Goal: Task Accomplishment & Management: Use online tool/utility

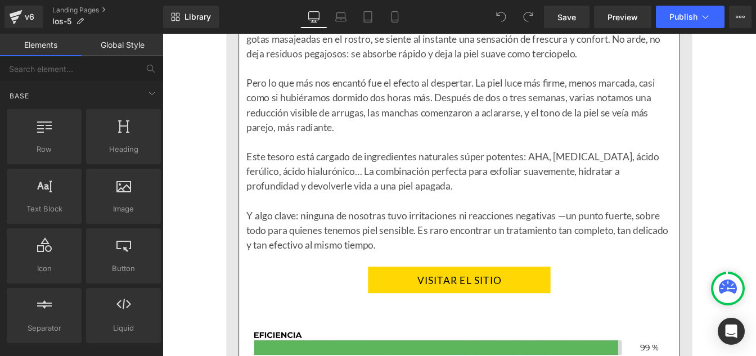
scroll to position [1730, 0]
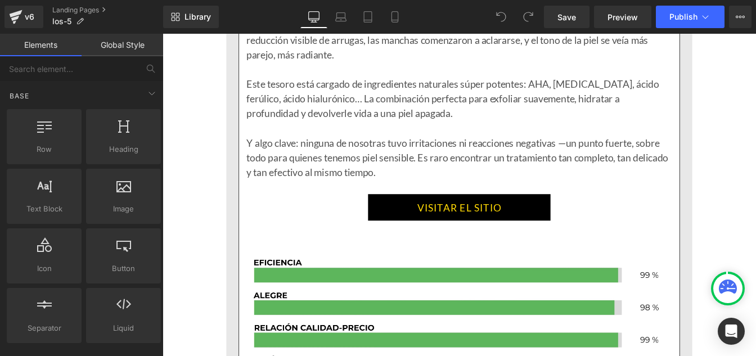
click at [435, 230] on link "VISITAR EL SITIO" at bounding box center [502, 233] width 209 height 30
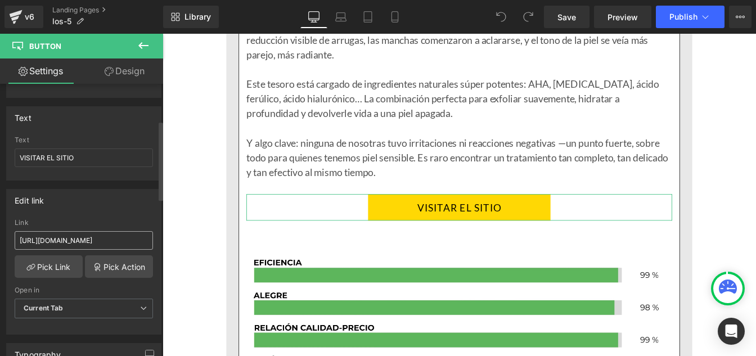
scroll to position [126, 0]
click at [84, 238] on input "[URL][DOMAIN_NAME]" at bounding box center [84, 240] width 138 height 19
type input "[URL][DOMAIN_NAME]"
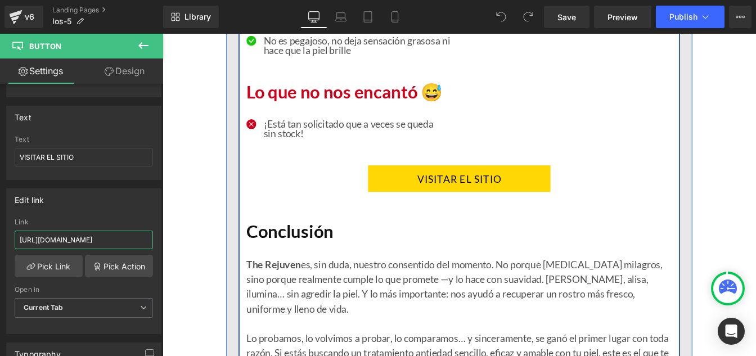
scroll to position [2385, 0]
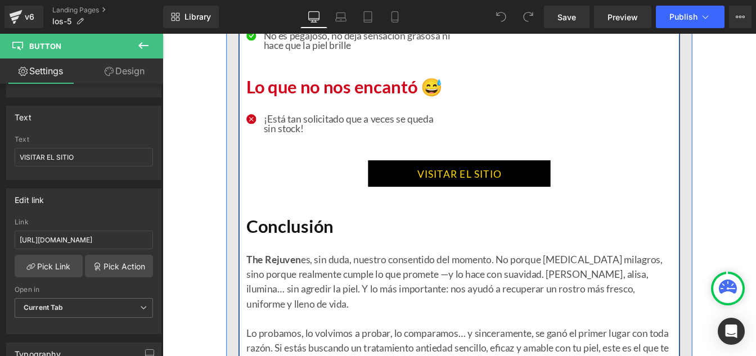
click at [423, 186] on link "VISITAR EL SITIO" at bounding box center [502, 194] width 209 height 30
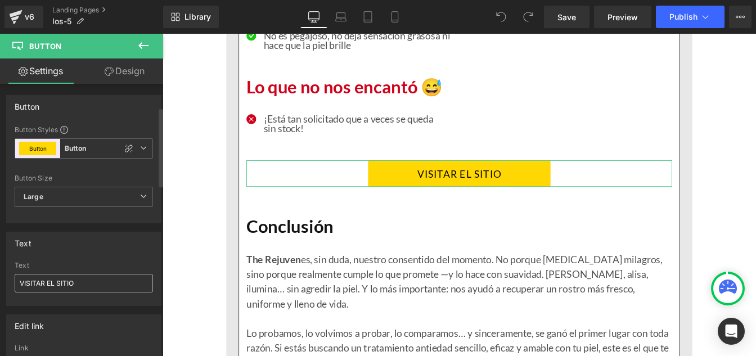
scroll to position [119, 0]
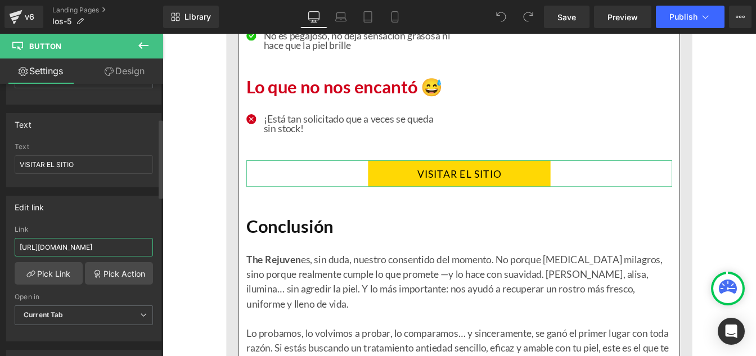
click at [66, 251] on input "[URL][DOMAIN_NAME]" at bounding box center [84, 247] width 138 height 19
type input "[URL][DOMAIN_NAME]"
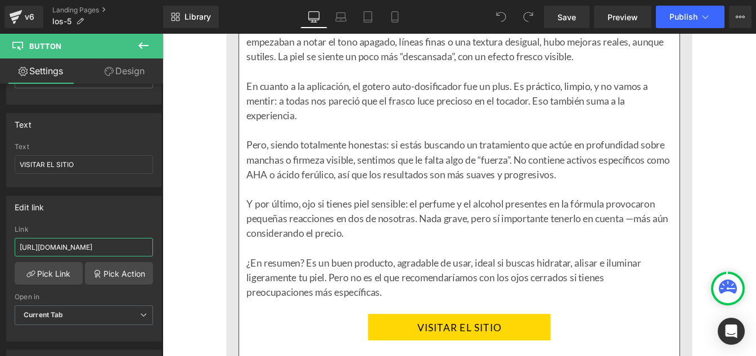
scroll to position [3569, 0]
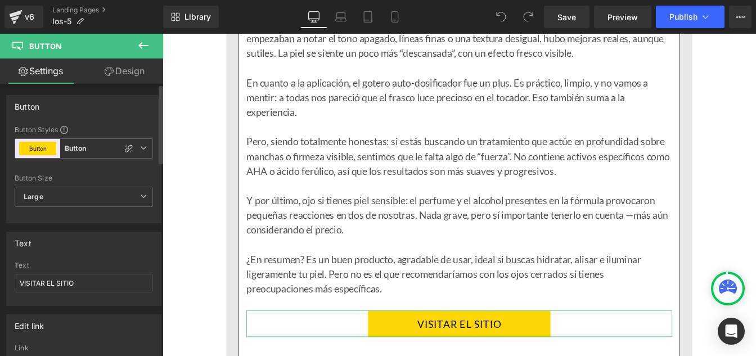
scroll to position [84, 0]
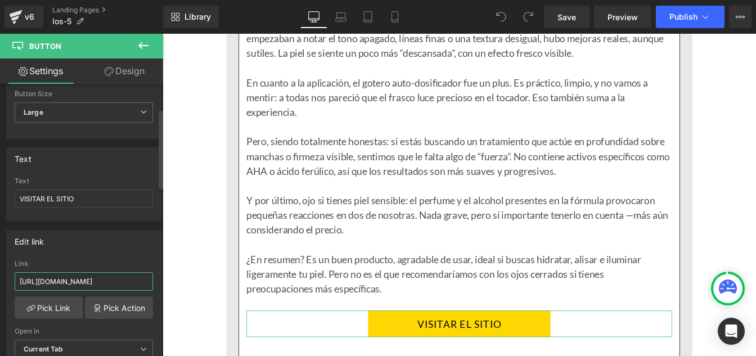
click at [62, 280] on input "[URL][DOMAIN_NAME]" at bounding box center [84, 281] width 138 height 19
type input "[URL][DOMAIN_NAME]"
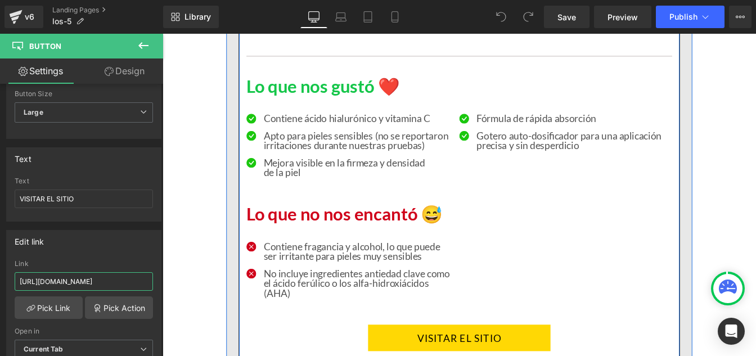
scroll to position [4133, 0]
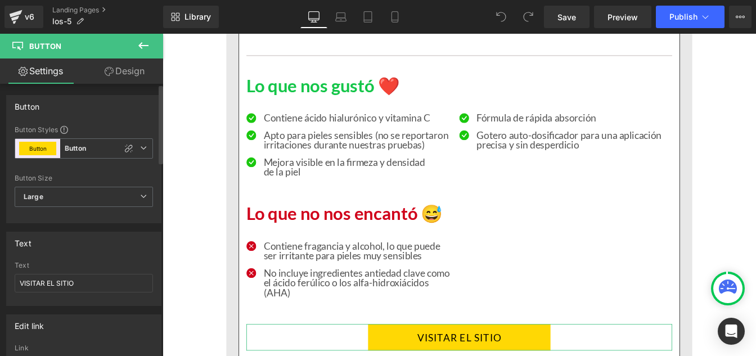
scroll to position [127, 0]
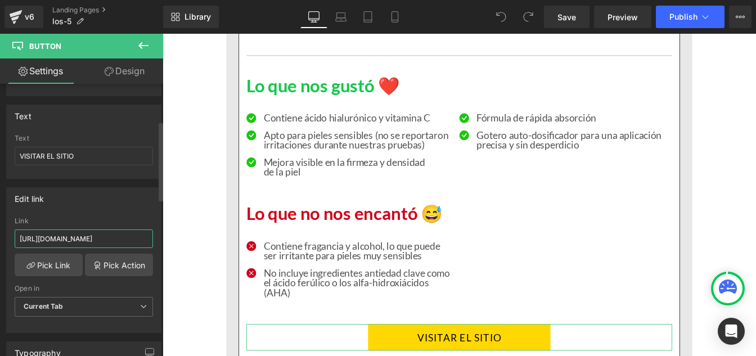
click at [68, 236] on input "[URL][DOMAIN_NAME]" at bounding box center [84, 239] width 138 height 19
paste input "[DOMAIN_NAME]"
type input "[URL][DOMAIN_NAME]"
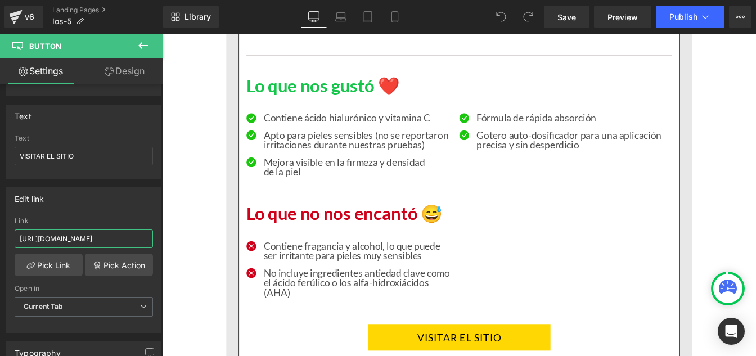
scroll to position [0, 36]
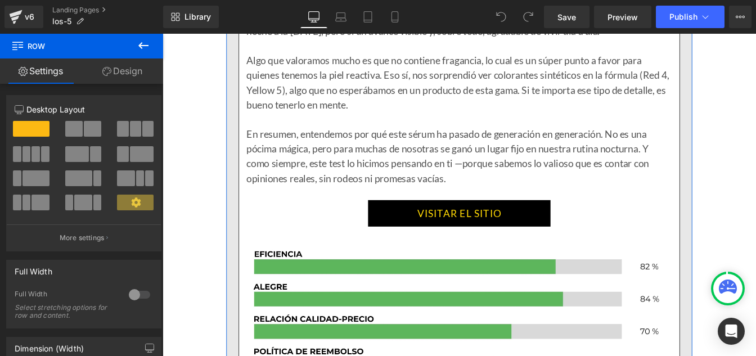
scroll to position [5565, 0]
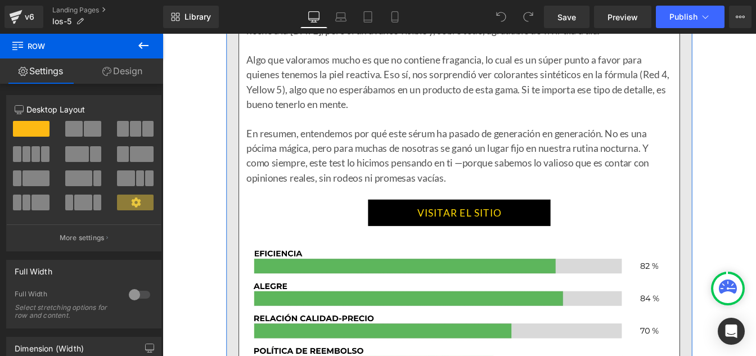
click at [453, 234] on link "VISITAR EL SITIO" at bounding box center [502, 239] width 209 height 30
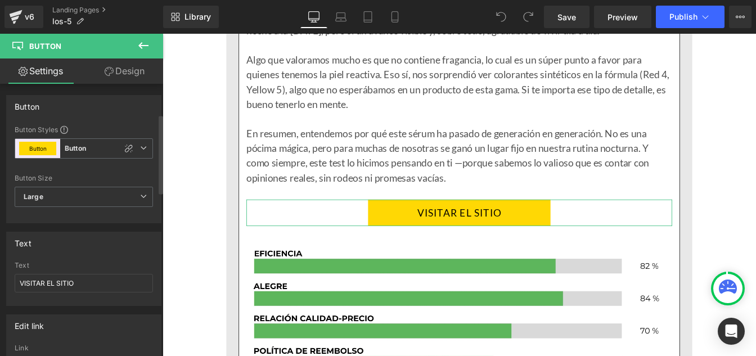
scroll to position [104, 0]
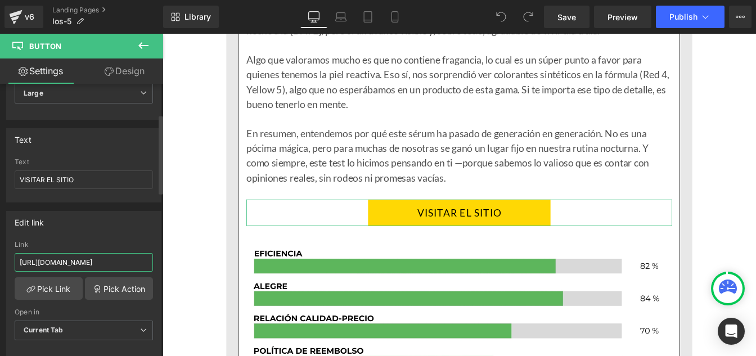
click at [55, 263] on input "[URL][DOMAIN_NAME]" at bounding box center [84, 262] width 138 height 19
type input "[URL][DOMAIN_NAME]"
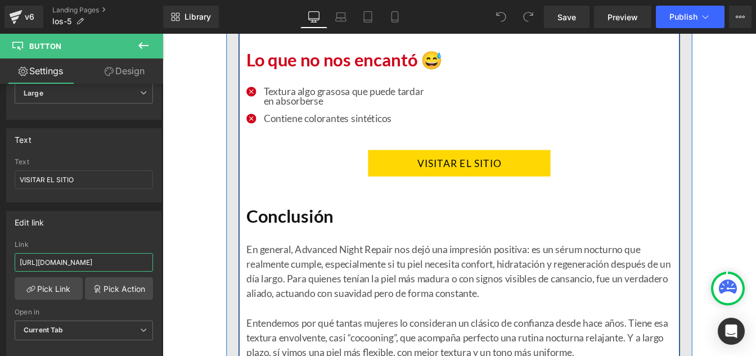
scroll to position [6168, 0]
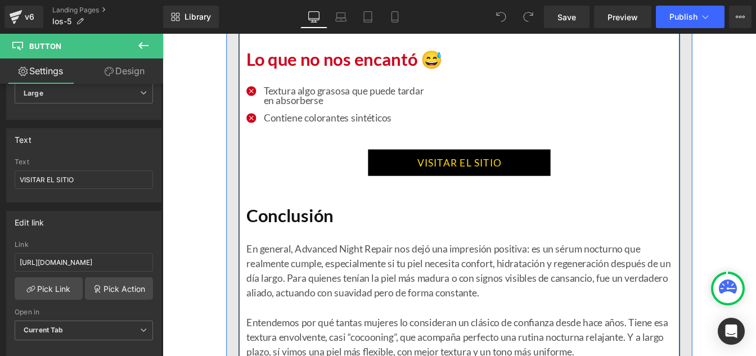
click at [440, 185] on link "VISITAR EL SITIO" at bounding box center [502, 182] width 209 height 30
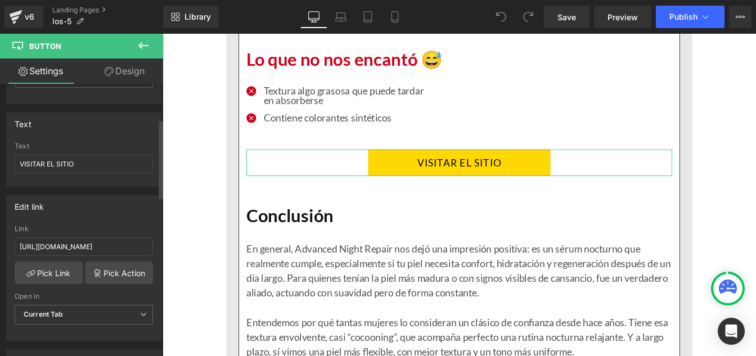
scroll to position [120, 0]
click at [57, 248] on input "[URL][DOMAIN_NAME]" at bounding box center [84, 246] width 138 height 19
type input "[URL][DOMAIN_NAME]"
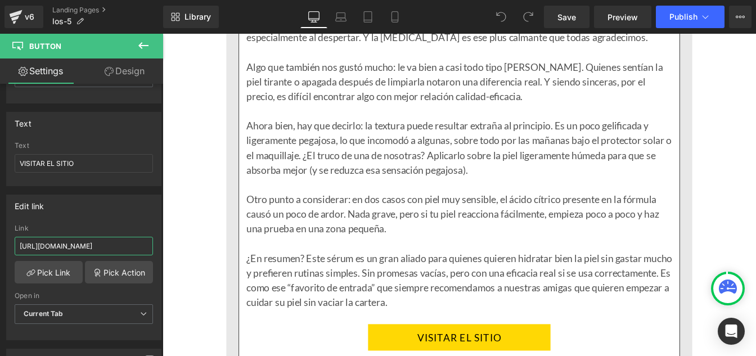
scroll to position [7303, 0]
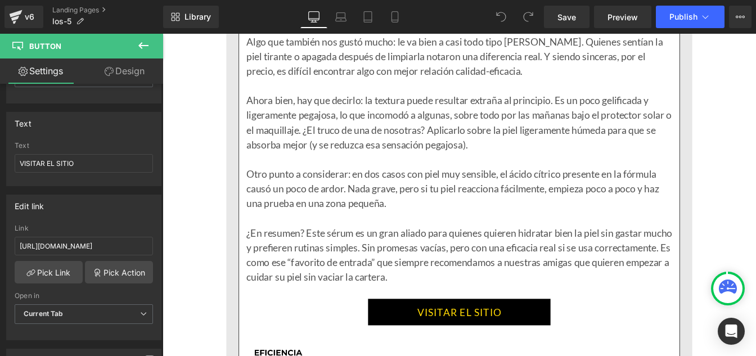
click at [425, 356] on link "VISITAR EL SITIO" at bounding box center [502, 353] width 209 height 30
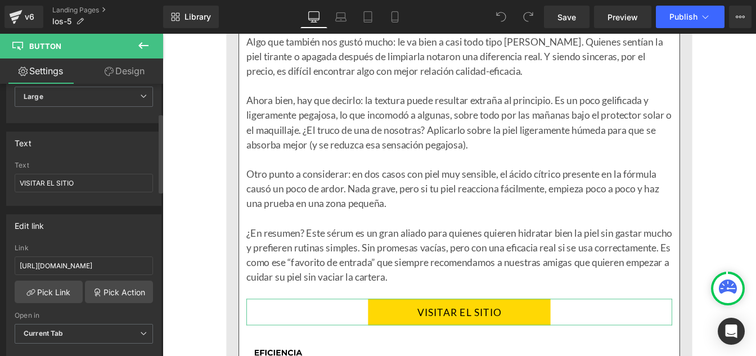
scroll to position [101, 0]
click at [56, 271] on input "[URL][DOMAIN_NAME]" at bounding box center [84, 265] width 138 height 19
paste input "[DOMAIN_NAME]"
type input "[URL][DOMAIN_NAME]"
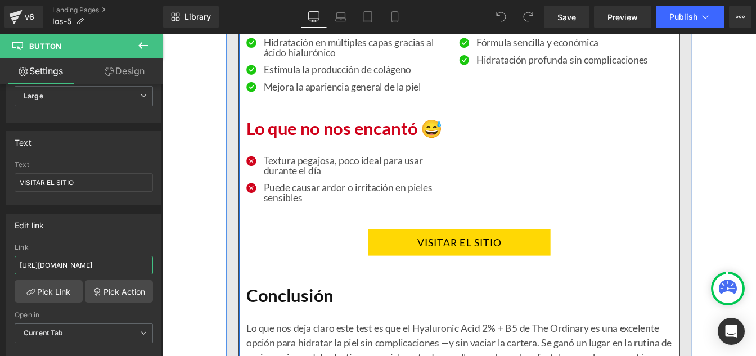
scroll to position [7941, 0]
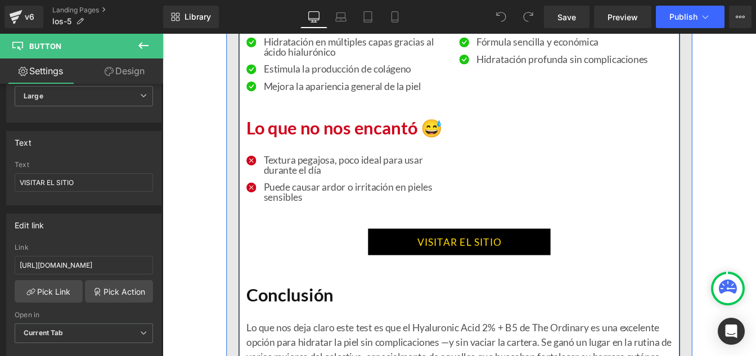
click at [432, 264] on link "VISITAR EL SITIO" at bounding box center [502, 272] width 209 height 30
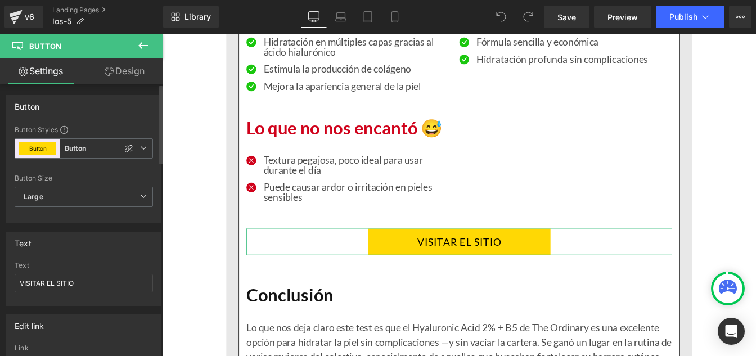
scroll to position [69, 0]
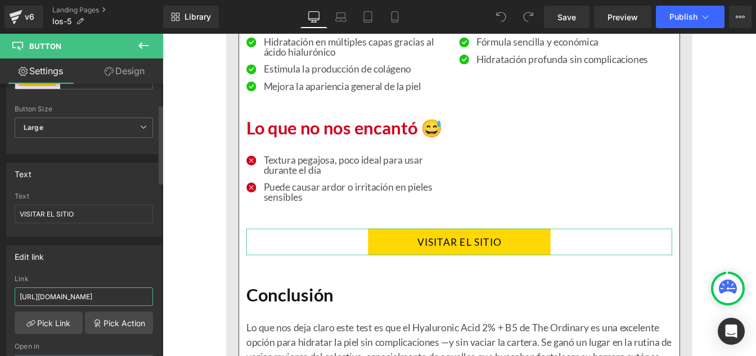
click at [66, 299] on input "[URL][DOMAIN_NAME]" at bounding box center [84, 297] width 138 height 19
type input "[URL][DOMAIN_NAME]"
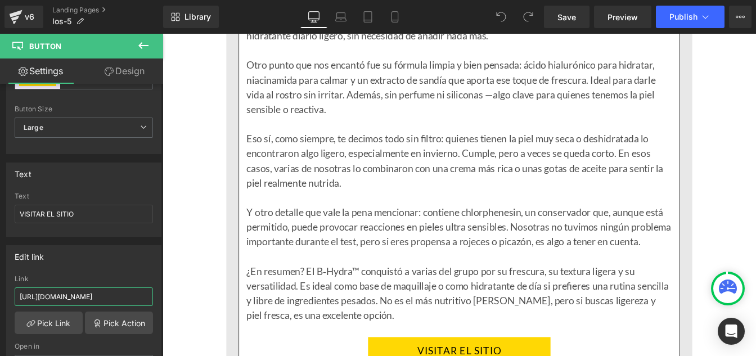
scroll to position [9141, 0]
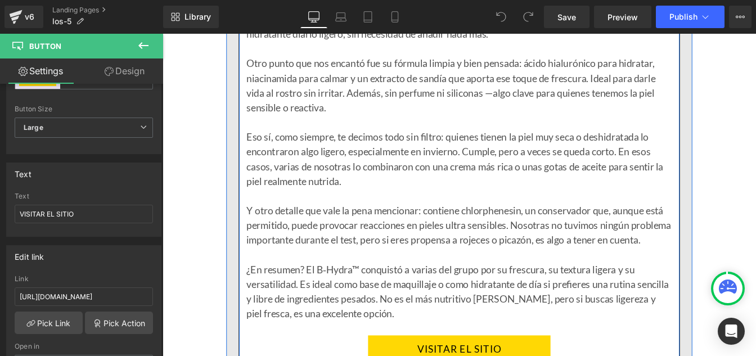
click at [163, 34] on div at bounding box center [163, 34] width 0 height 0
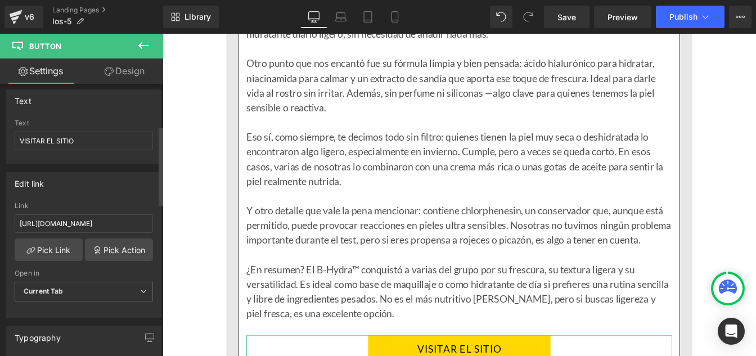
scroll to position [143, 0]
click at [60, 223] on input "[URL][DOMAIN_NAME]" at bounding box center [84, 222] width 138 height 19
paste input "[DOMAIN_NAME]"
type input "[URL][DOMAIN_NAME]"
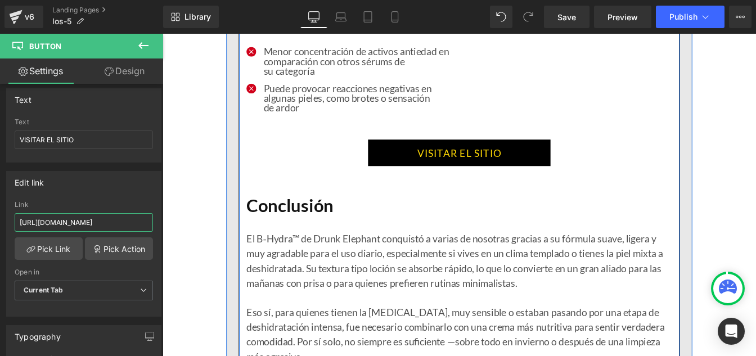
scroll to position [9947, 0]
click at [431, 185] on link "VISITAR EL SITIO" at bounding box center [502, 170] width 209 height 30
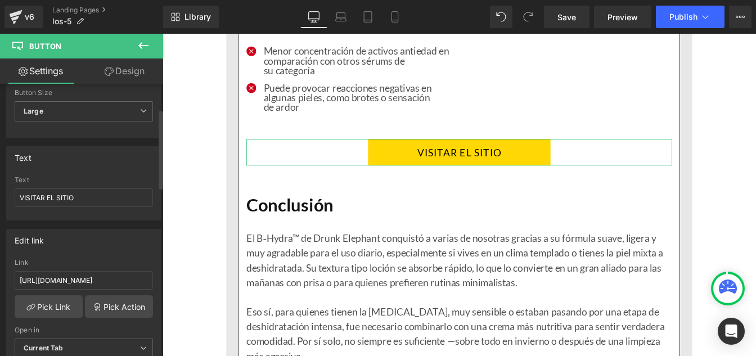
scroll to position [86, 0]
click at [57, 284] on input "[URL][DOMAIN_NAME]" at bounding box center [84, 280] width 138 height 19
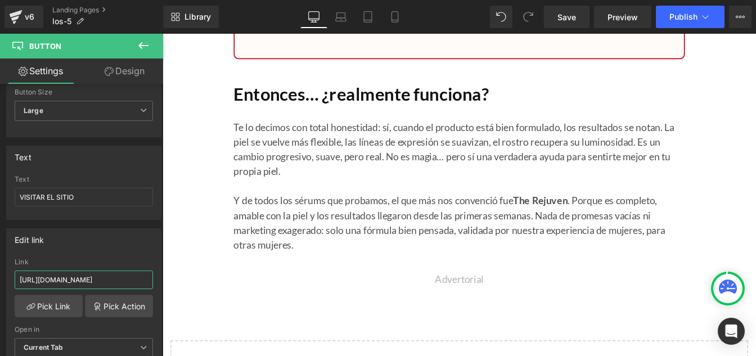
scroll to position [0, 0]
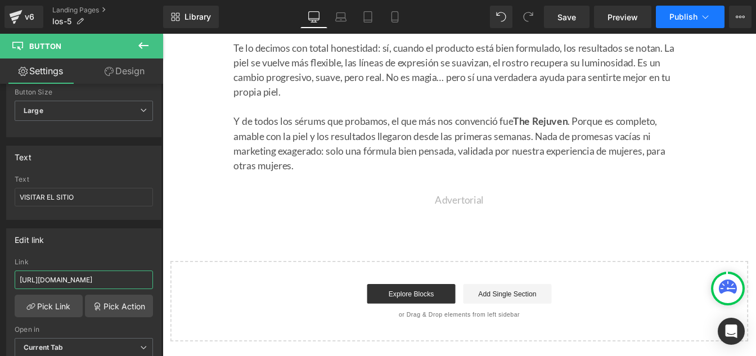
type input "[URL][DOMAIN_NAME]"
click at [680, 20] on span "Publish" at bounding box center [684, 16] width 28 height 9
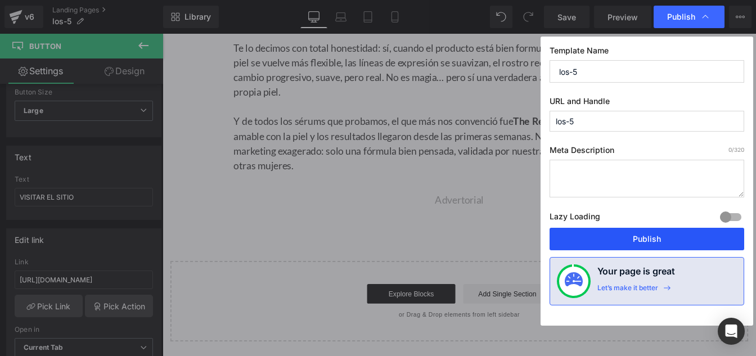
click at [620, 239] on button "Publish" at bounding box center [647, 239] width 195 height 23
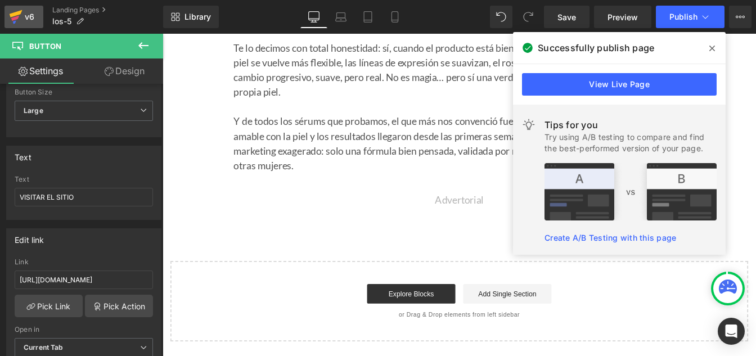
click at [29, 15] on div "v6" at bounding box center [30, 17] width 14 height 15
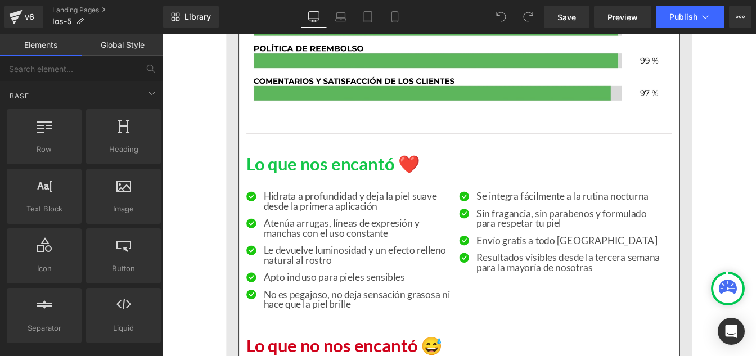
scroll to position [2088, 0]
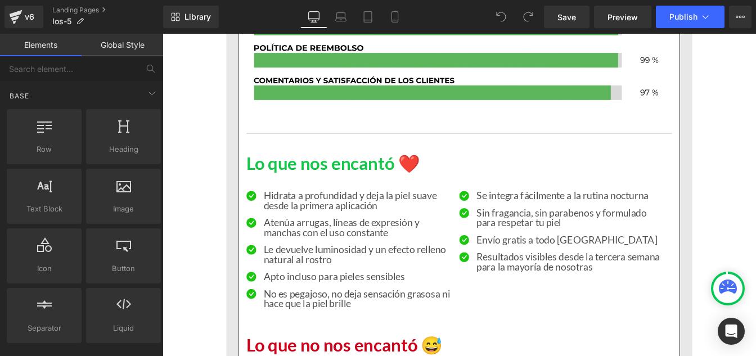
click at [304, 223] on p "Hidrata a profundidad y deja la piel suave desde la primera aplicación" at bounding box center [387, 225] width 216 height 23
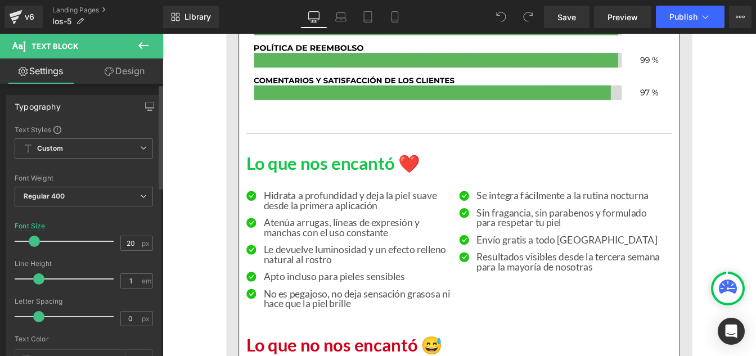
type input "0.9"
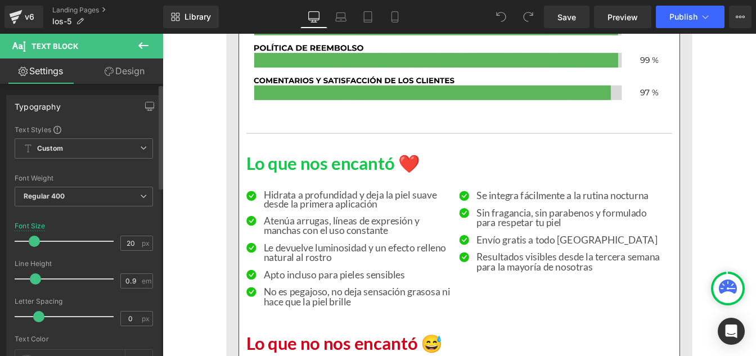
click at [34, 278] on span at bounding box center [35, 278] width 11 height 11
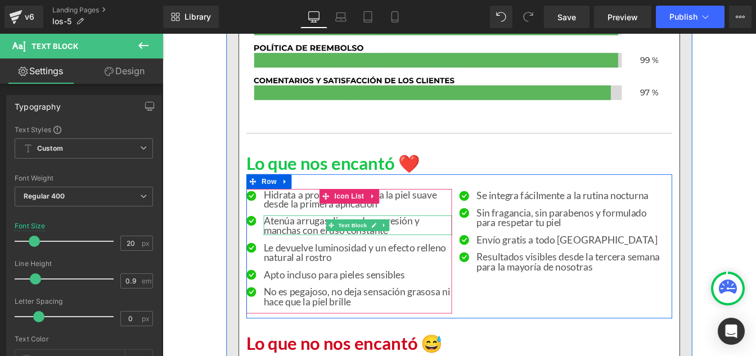
click at [300, 254] on p "Atenúa arrugas, líneas de expresión y manchas con el uso constante" at bounding box center [387, 254] width 216 height 23
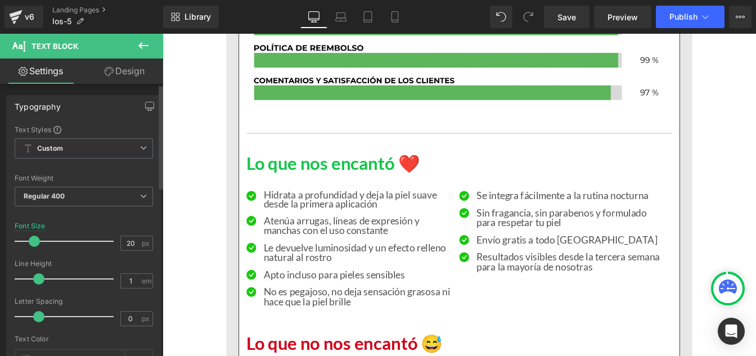
type input "0.9"
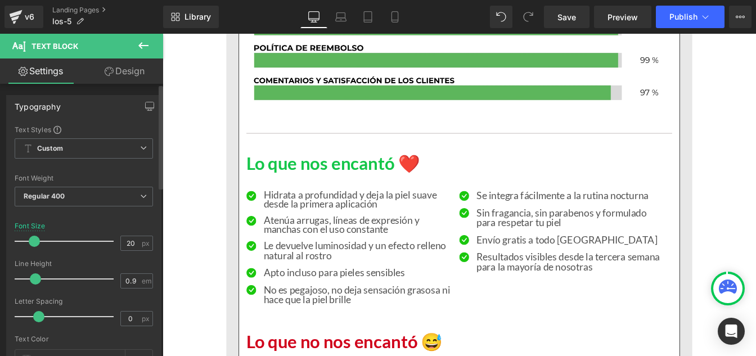
click at [34, 284] on span at bounding box center [35, 278] width 11 height 11
click at [294, 277] on p "Le devuelve luminosidad y un efecto relleno natural al rostro" at bounding box center [387, 282] width 216 height 23
type input "0.9"
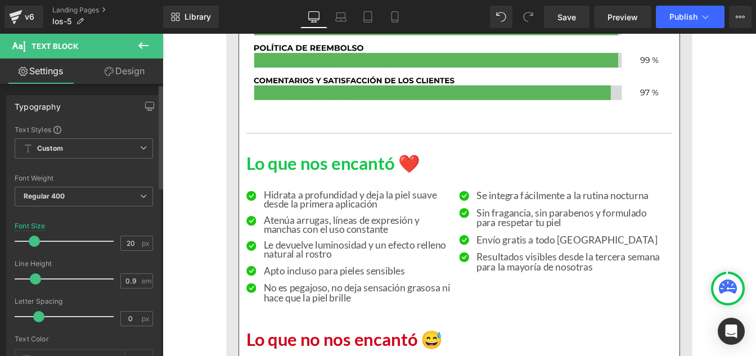
click at [35, 279] on span at bounding box center [35, 278] width 11 height 11
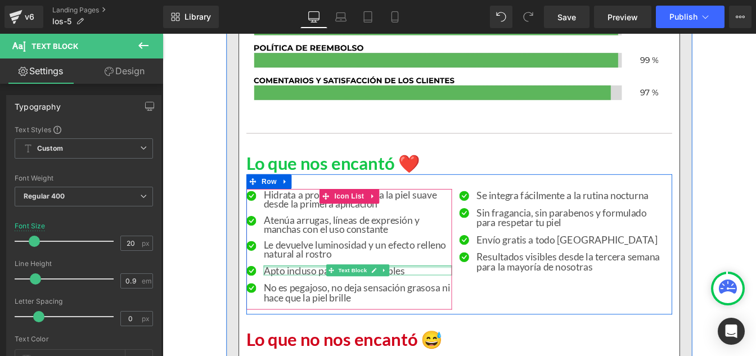
click at [293, 303] on p "Apto incluso para pieles sensibles" at bounding box center [387, 305] width 216 height 11
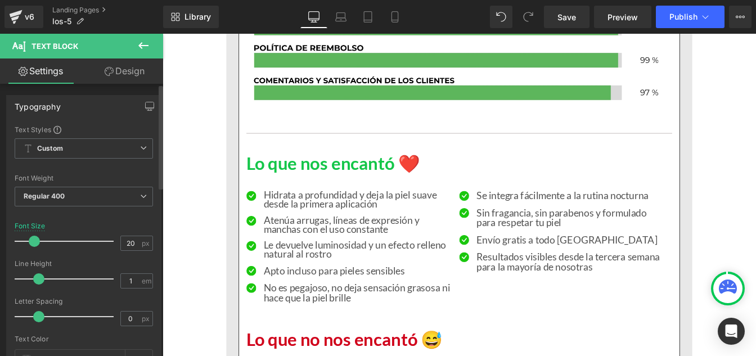
type input "0.9"
click at [34, 280] on span at bounding box center [35, 278] width 11 height 11
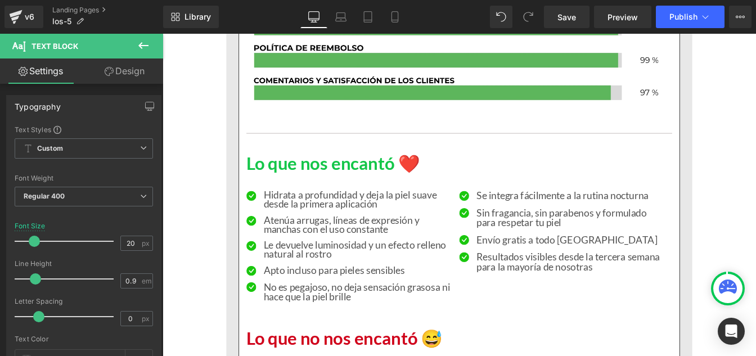
click at [312, 325] on p "No es pegajoso, no deja sensación grasosa ni hace que la piel brille" at bounding box center [387, 330] width 216 height 23
type input "0.9"
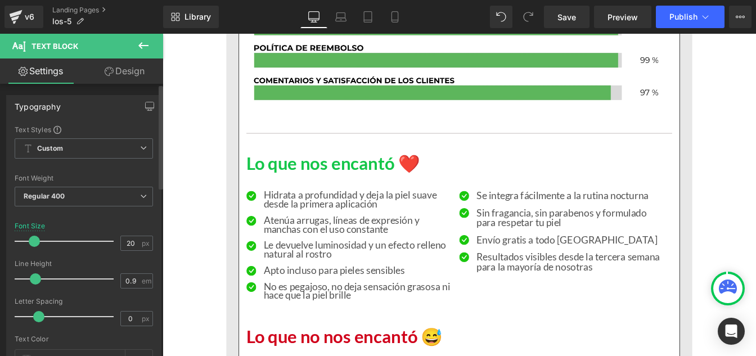
click at [37, 278] on span at bounding box center [35, 278] width 11 height 11
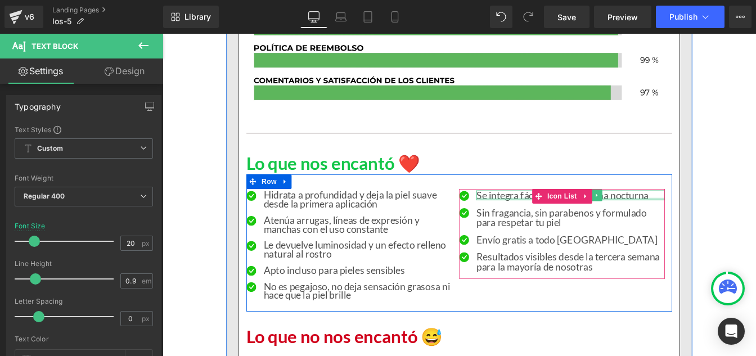
click at [535, 223] on div at bounding box center [631, 223] width 216 height 3
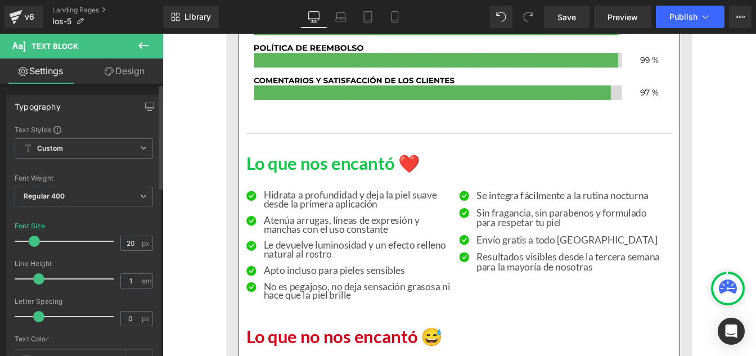
type input "0.9"
click at [32, 277] on span at bounding box center [35, 278] width 11 height 11
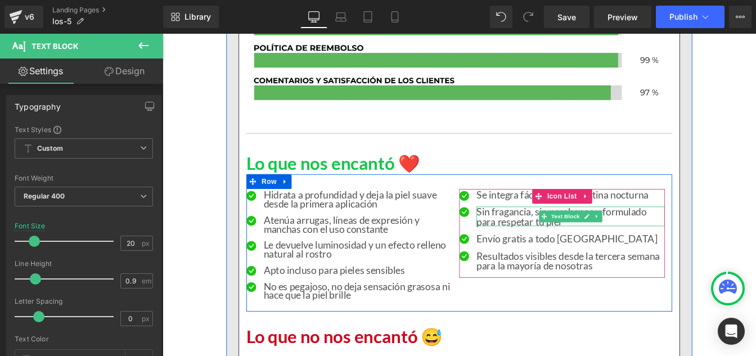
click at [541, 243] on p "Sin fragancia, sin parabenos y formulado para respetar tu piel" at bounding box center [631, 243] width 216 height 23
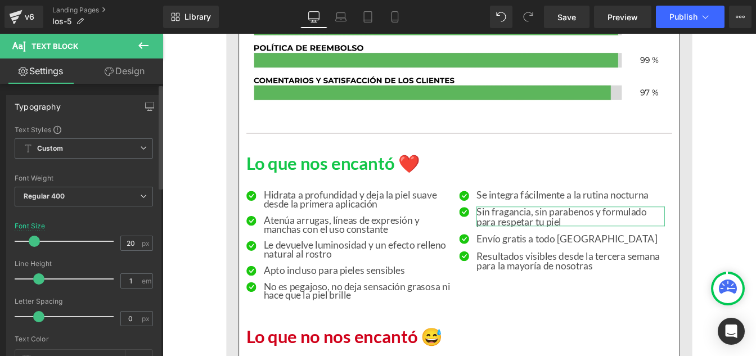
type input "0.9"
click at [37, 283] on span at bounding box center [35, 278] width 11 height 11
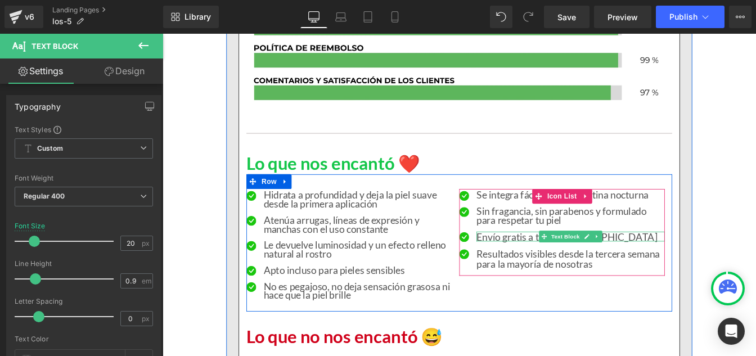
click at [536, 261] on p "Envío gratis a todo [GEOGRAPHIC_DATA]" at bounding box center [631, 266] width 216 height 11
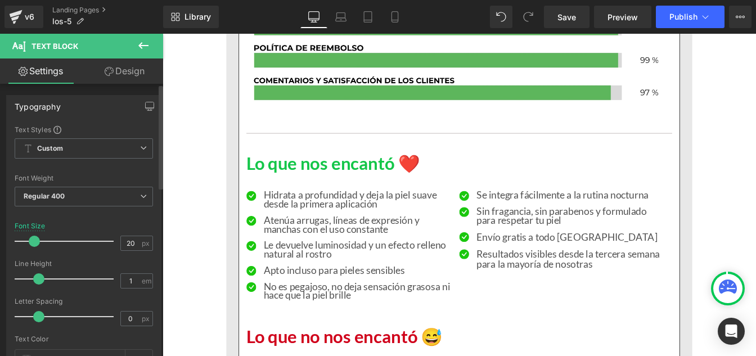
type input "0.9"
click at [37, 276] on span at bounding box center [35, 278] width 11 height 11
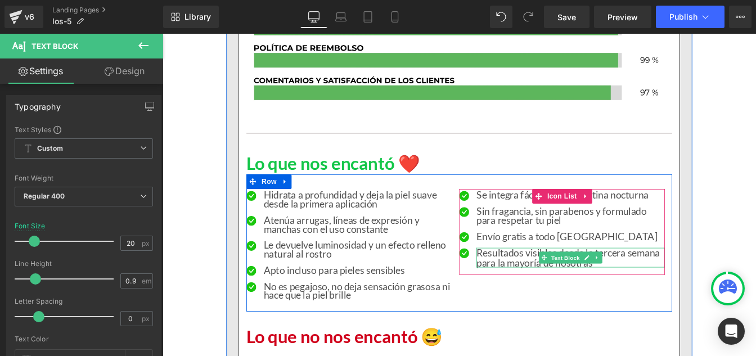
click at [532, 291] on p "Resultados visibles desde la tercera semana para la mayoría de nosotras" at bounding box center [631, 291] width 216 height 23
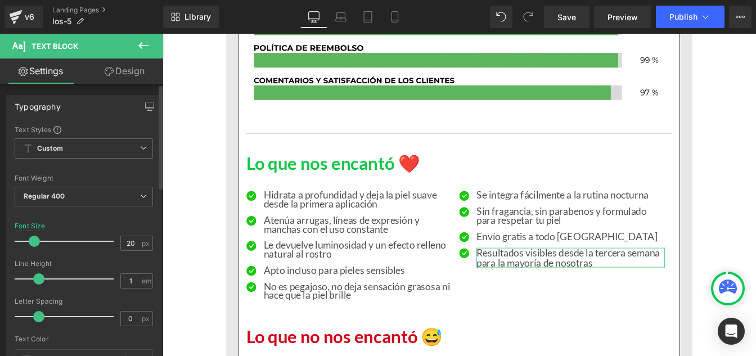
type input "0.9"
click at [34, 278] on span at bounding box center [35, 278] width 11 height 11
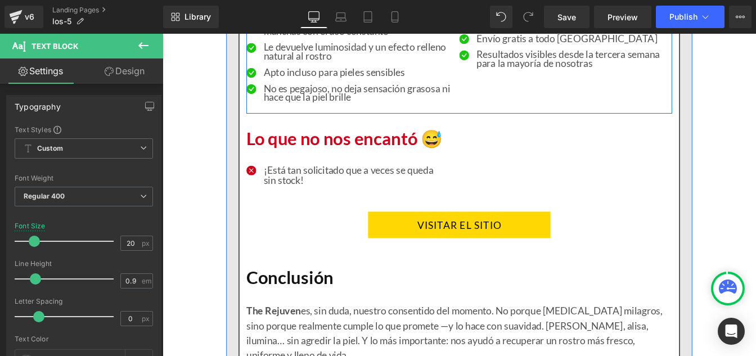
scroll to position [2334, 0]
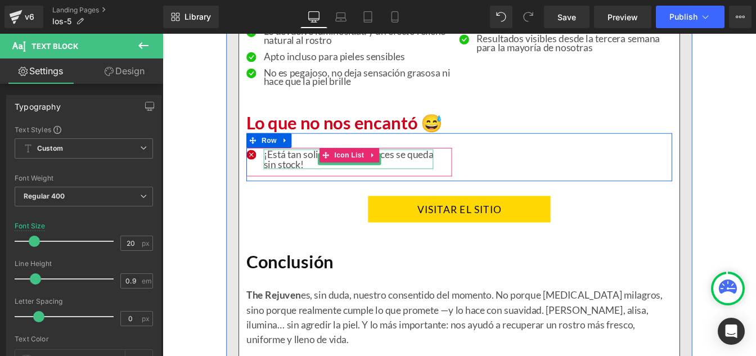
click at [292, 180] on p "¡Está tan solicitado que a veces se queda sin stock!" at bounding box center [376, 178] width 195 height 23
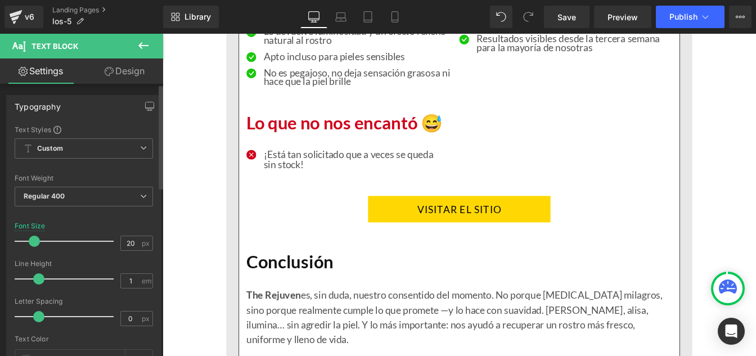
type input "0.9"
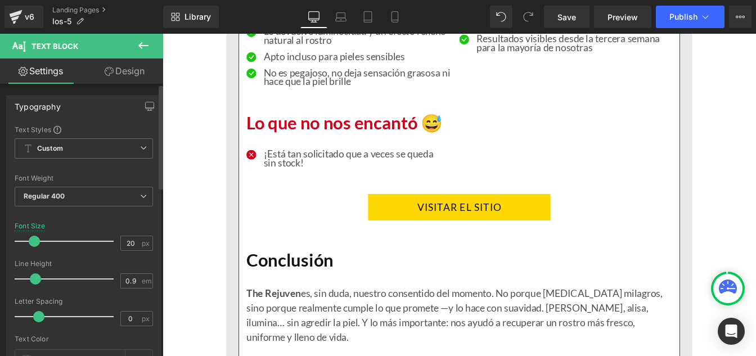
click at [34, 279] on span at bounding box center [35, 278] width 11 height 11
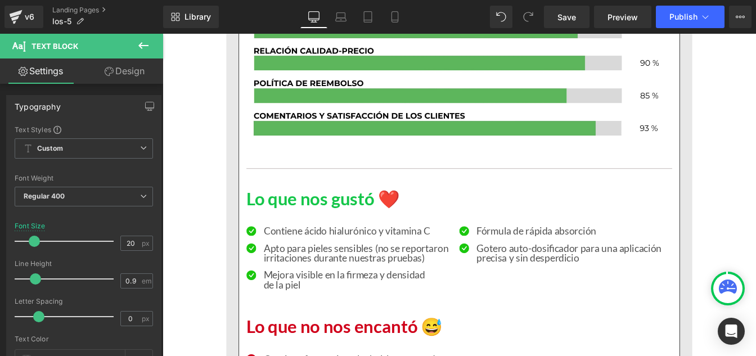
scroll to position [3994, 0]
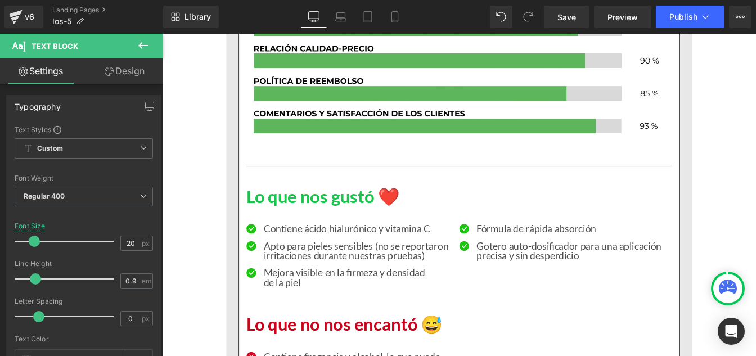
click at [315, 257] on p "Contiene ácido hialurónico y vitamina C" at bounding box center [387, 257] width 216 height 11
type input "0.9"
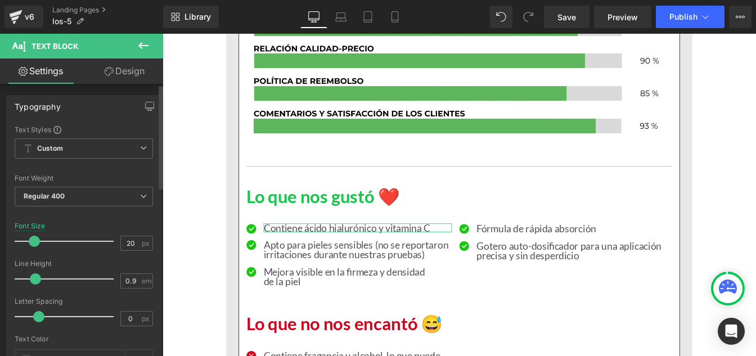
click at [35, 281] on span at bounding box center [35, 278] width 11 height 11
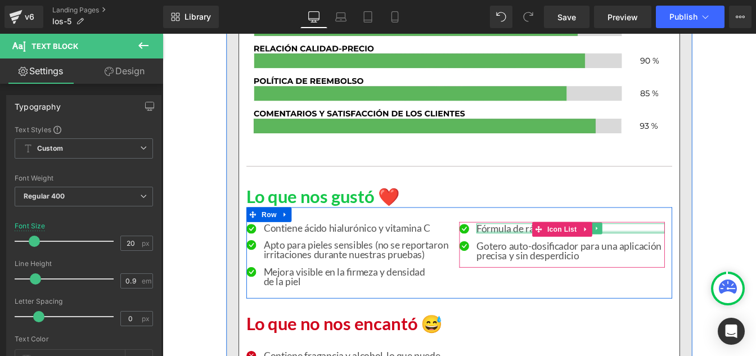
click at [533, 260] on div at bounding box center [631, 261] width 216 height 3
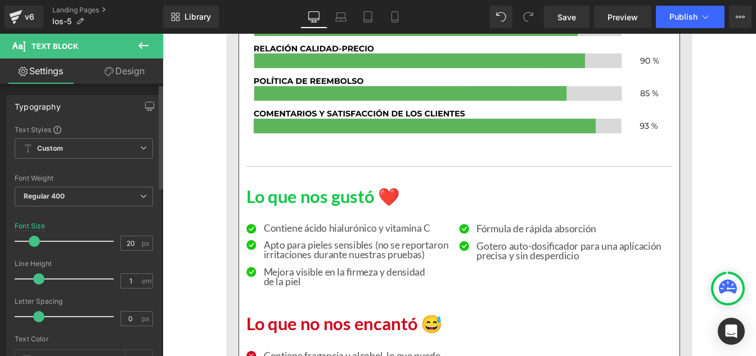
type input "0.9"
click at [37, 278] on span at bounding box center [35, 278] width 11 height 11
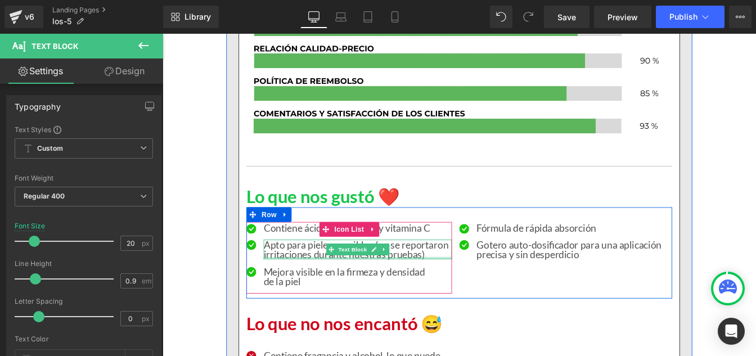
click at [312, 283] on p "Apto para pieles sensibles (no se reportaron irritaciones durante nuestras prue…" at bounding box center [387, 281] width 216 height 23
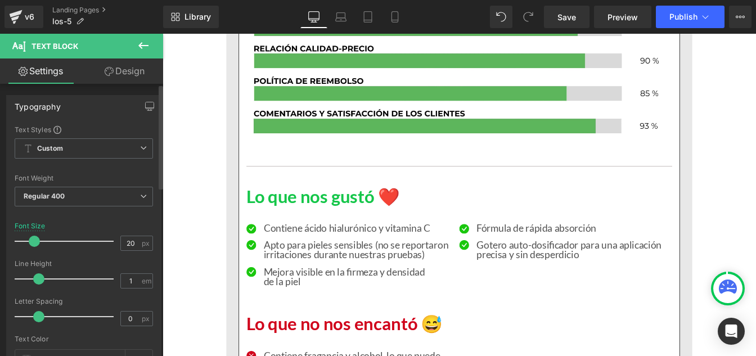
type input "0.9"
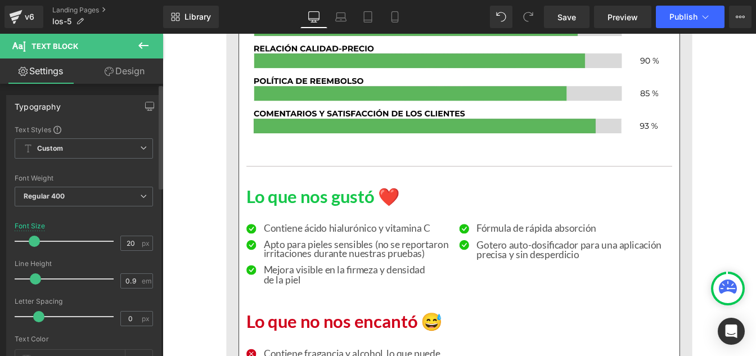
click at [34, 279] on span at bounding box center [35, 278] width 11 height 11
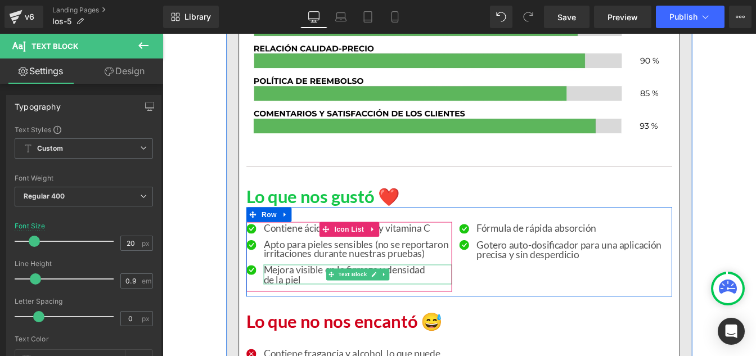
click at [306, 309] on p "Mejora visible en la firmeza y densidad de la piel" at bounding box center [387, 310] width 216 height 23
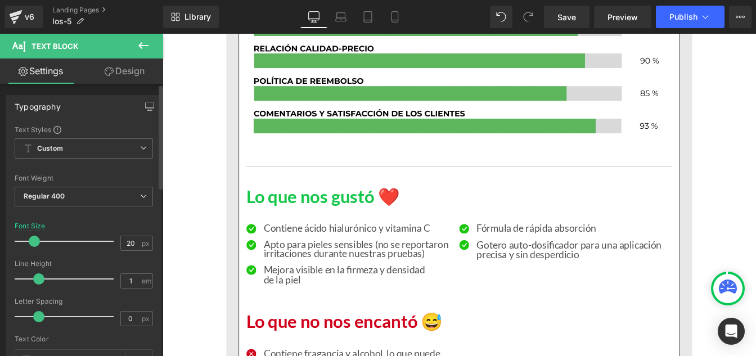
type input "0.9"
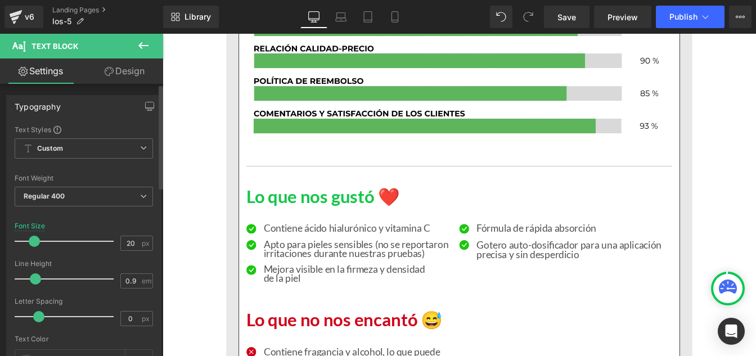
click at [34, 280] on span at bounding box center [35, 278] width 11 height 11
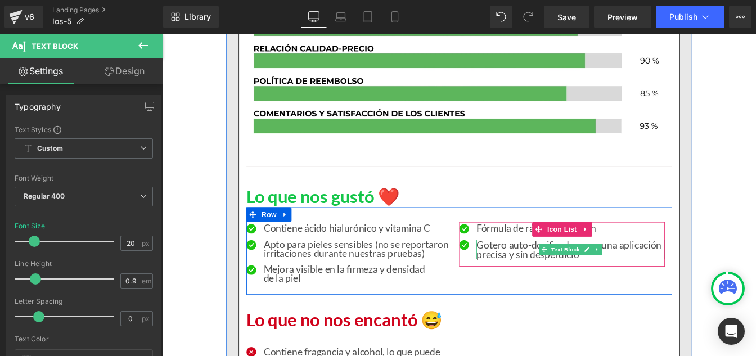
click at [551, 277] on p "Gotero auto-dosificador para una aplicación precisa y sin desperdicio" at bounding box center [631, 281] width 216 height 23
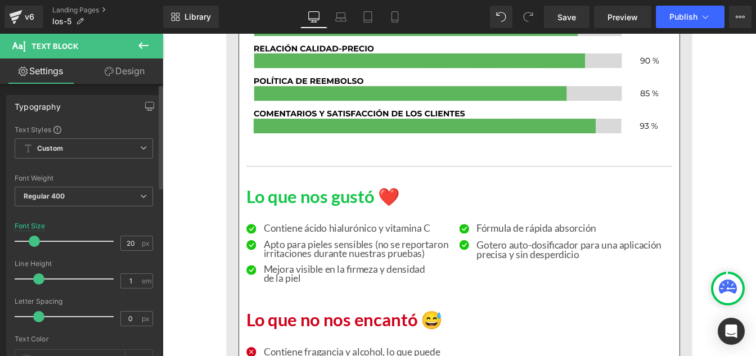
type input "0.9"
click at [37, 279] on span at bounding box center [35, 278] width 11 height 11
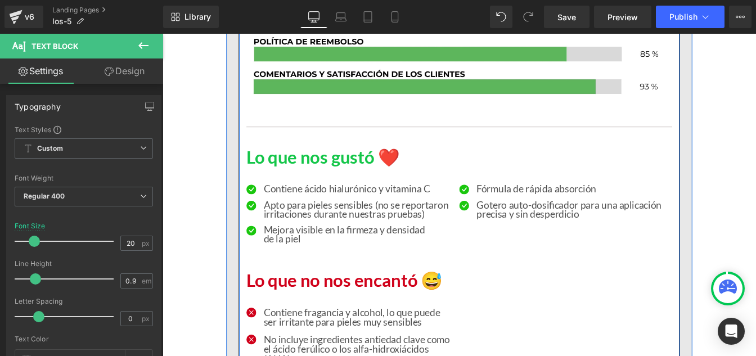
scroll to position [4034, 0]
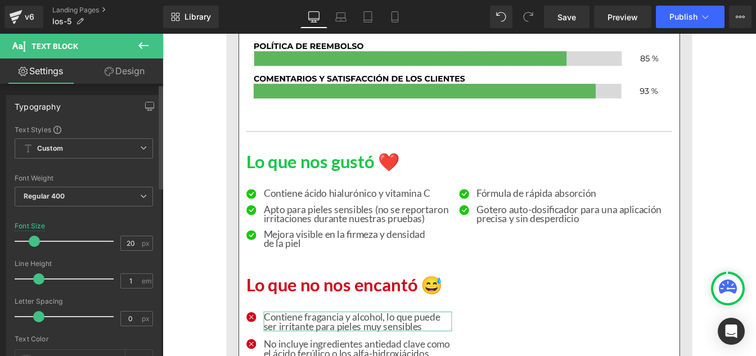
type input "0.9"
click at [34, 279] on span at bounding box center [35, 278] width 11 height 11
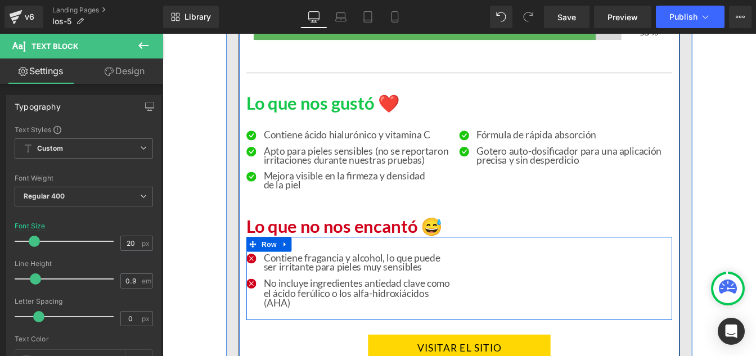
scroll to position [4102, 0]
click at [333, 331] on p "No incluye ingredientes antiedad clave como el ácido ferúlico o los alfa-hidrox…" at bounding box center [387, 330] width 216 height 34
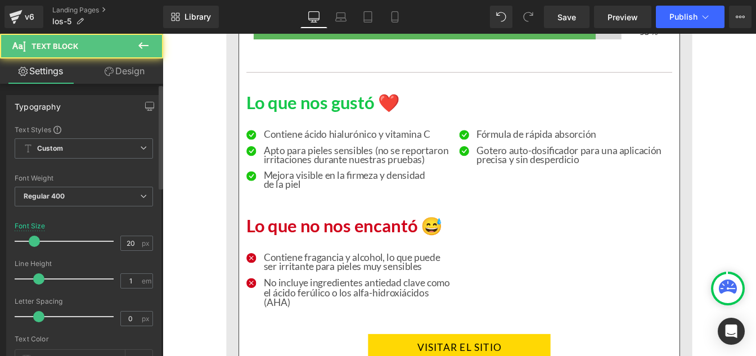
type input "0.9"
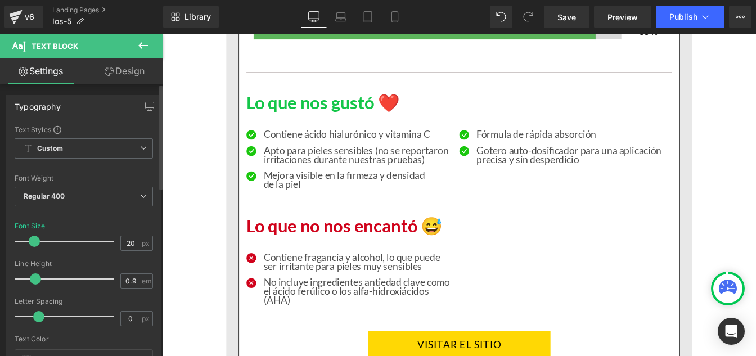
drag, startPoint x: 38, startPoint y: 279, endPoint x: 158, endPoint y: 260, distance: 121.3
click at [35, 277] on span at bounding box center [35, 278] width 11 height 11
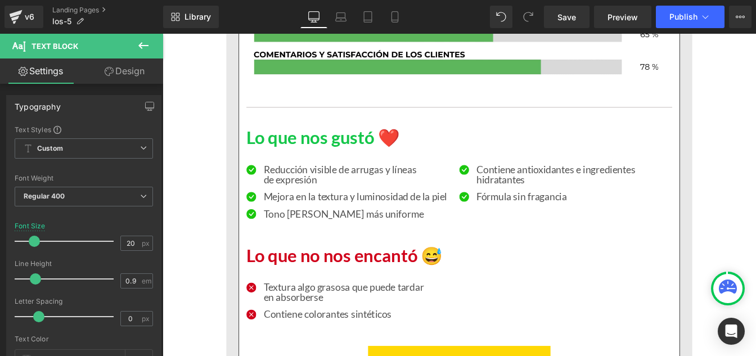
scroll to position [5919, 0]
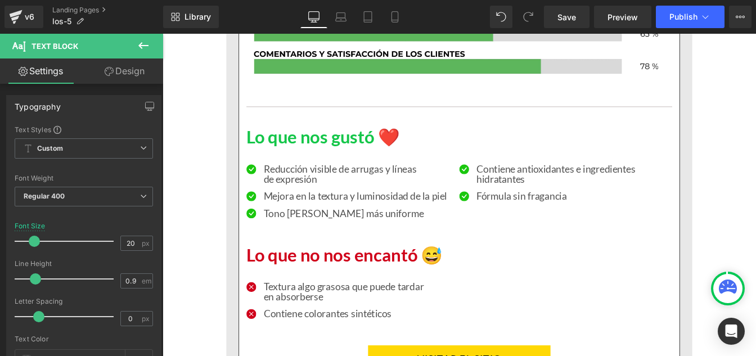
click at [306, 195] on p "Reducción visible de arrugas y líneas de expresión" at bounding box center [384, 194] width 210 height 23
type input "0.9"
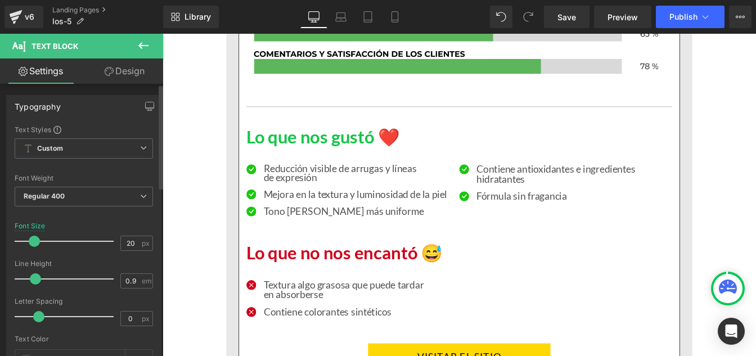
click at [33, 276] on span at bounding box center [35, 278] width 11 height 11
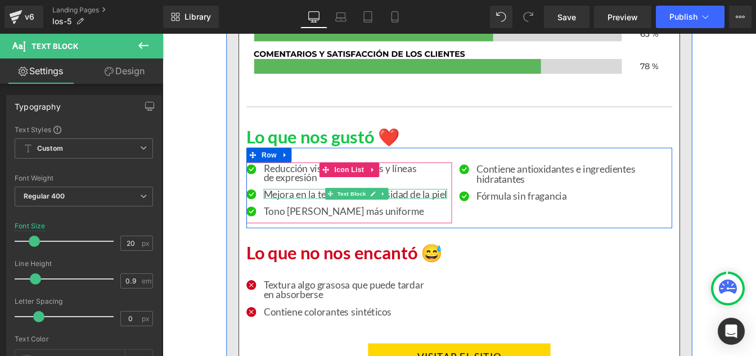
click at [302, 219] on p "Mejora en la textura y luminosidad de la piel" at bounding box center [384, 217] width 210 height 11
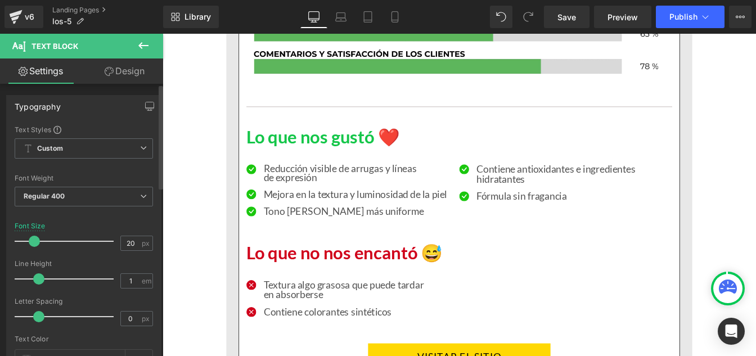
type input "0.9"
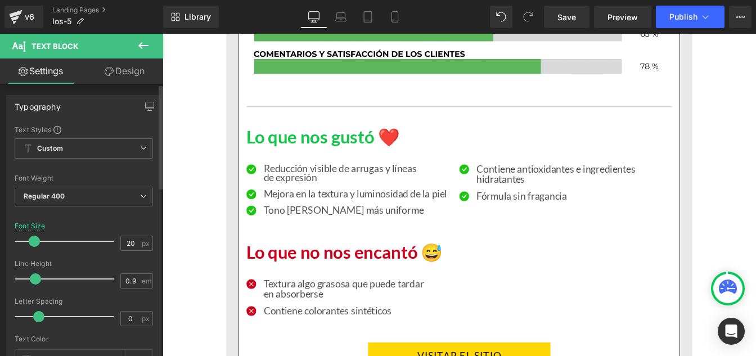
click at [35, 281] on span at bounding box center [35, 278] width 11 height 11
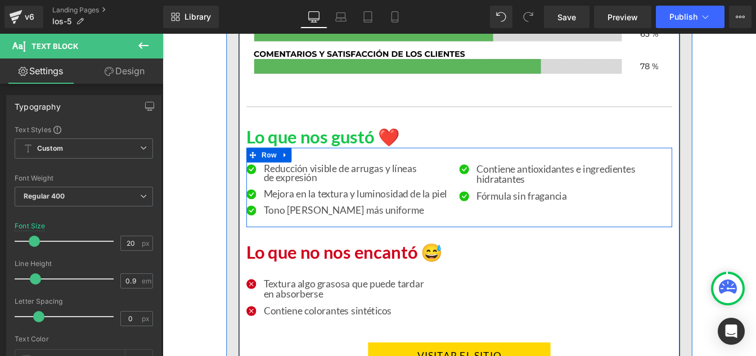
click at [316, 237] on p "Tono [PERSON_NAME] más uniforme" at bounding box center [384, 236] width 210 height 11
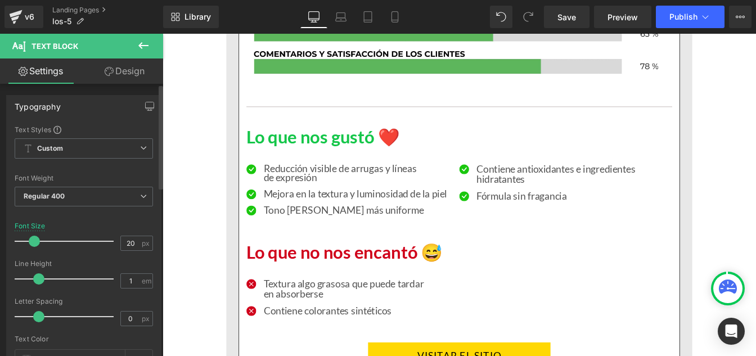
type input "0.9"
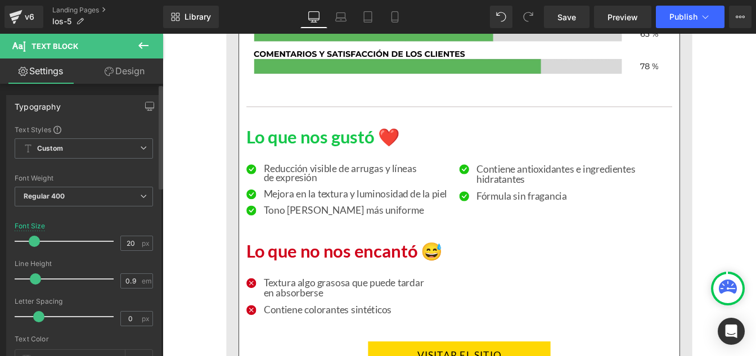
click at [36, 280] on span at bounding box center [35, 278] width 11 height 11
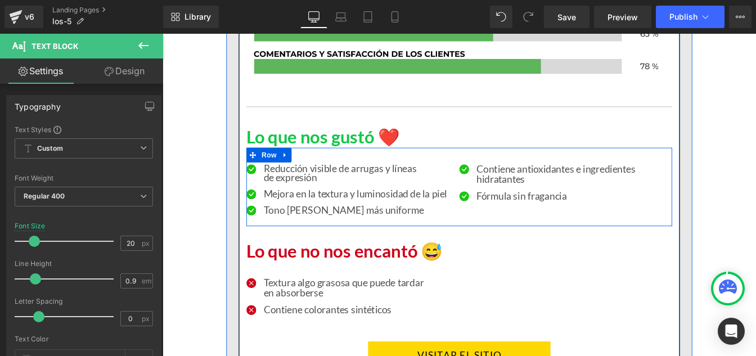
click at [546, 204] on div "Contiene antioxidantes e ingredientes hidratantes Text Block" at bounding box center [631, 194] width 216 height 23
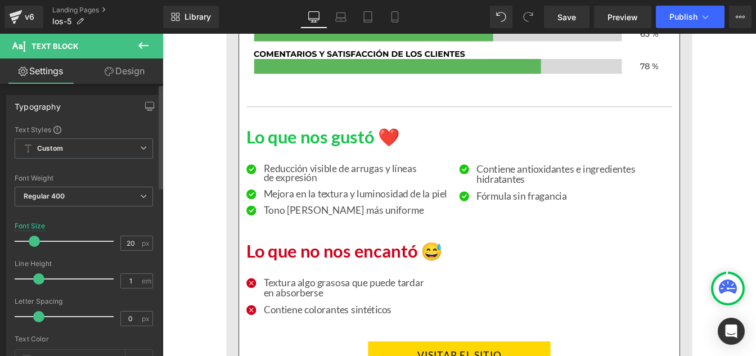
type input "0.9"
click at [36, 271] on div at bounding box center [66, 279] width 93 height 23
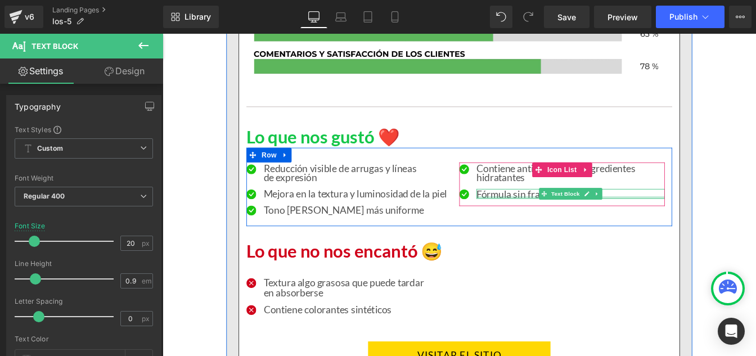
click at [533, 221] on div at bounding box center [631, 222] width 216 height 3
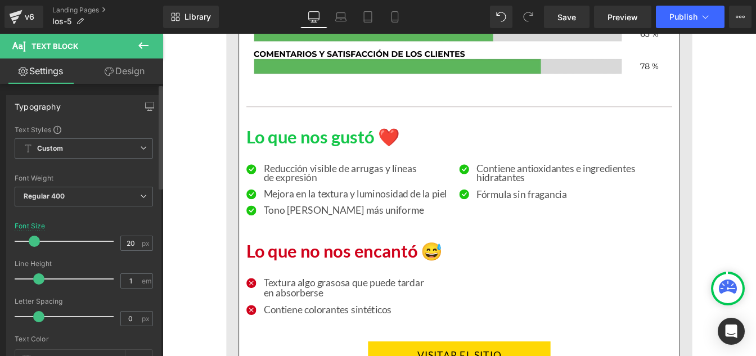
type input "0.9"
click at [34, 280] on span at bounding box center [35, 278] width 11 height 11
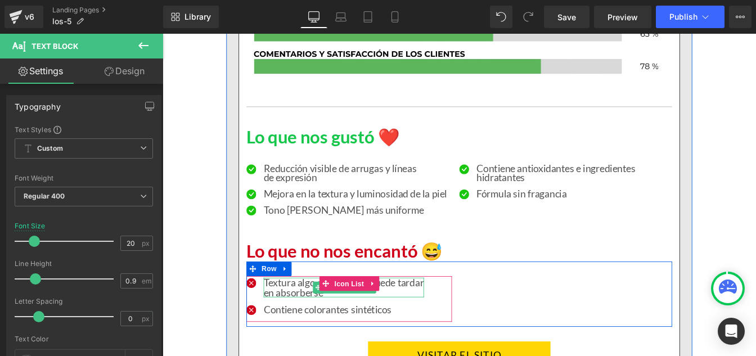
click at [291, 320] on p "Textura algo grasosa que puede tardar en absorberse" at bounding box center [371, 325] width 184 height 23
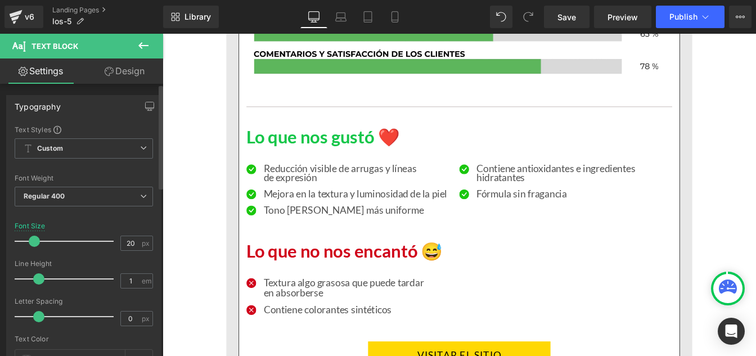
type input "0.9"
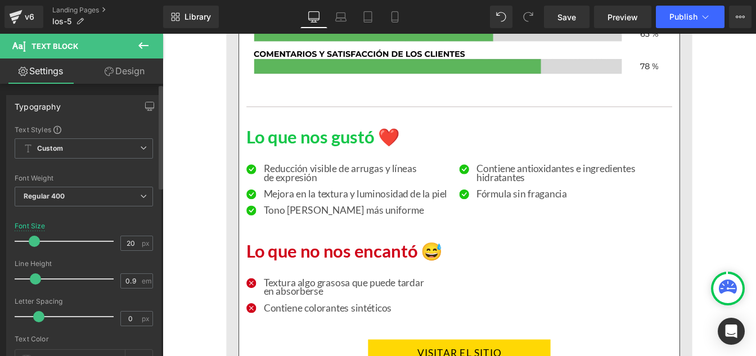
click at [34, 281] on span at bounding box center [35, 278] width 11 height 11
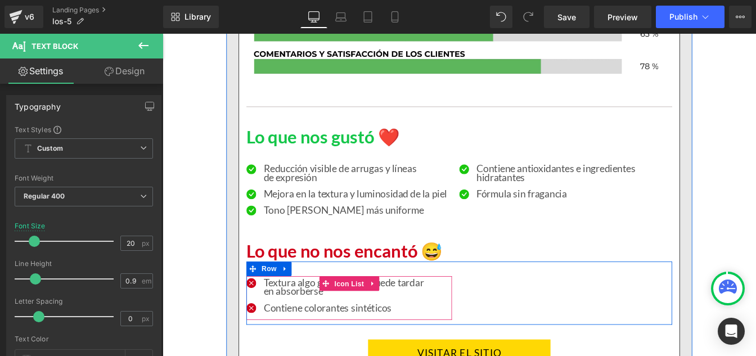
click at [163, 34] on div at bounding box center [163, 34] width 0 height 0
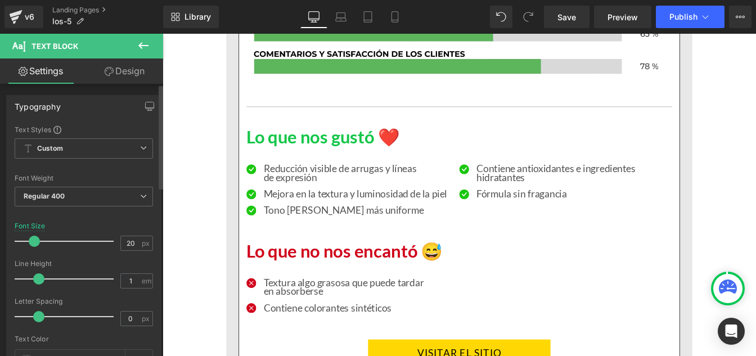
type input "0.9"
click at [33, 280] on span at bounding box center [35, 278] width 11 height 11
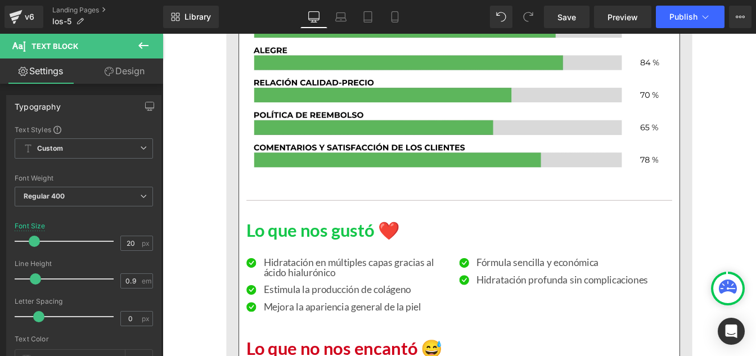
scroll to position [7656, 0]
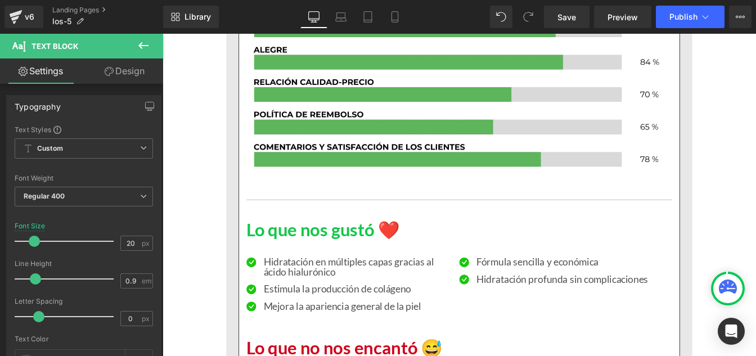
click at [314, 309] on div "Hidratación en múltiples capas gracias al ácido hialurónico Text Block" at bounding box center [387, 301] width 216 height 23
type input "0.9"
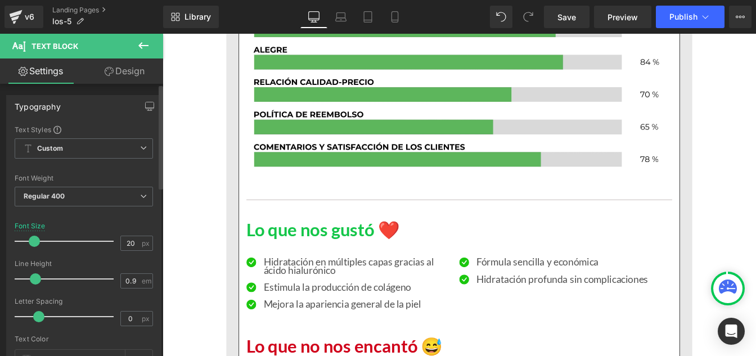
click at [34, 279] on span at bounding box center [35, 278] width 11 height 11
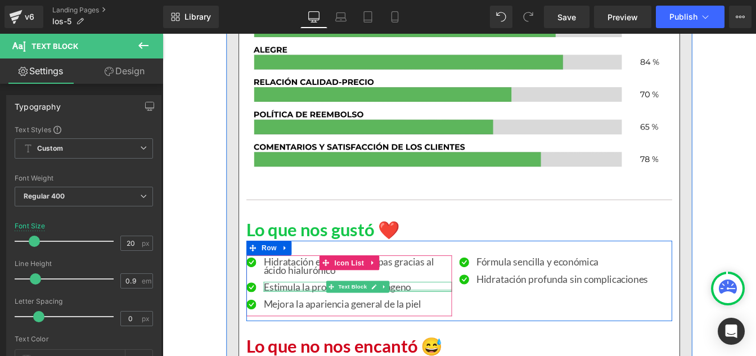
click at [330, 329] on div at bounding box center [387, 328] width 216 height 3
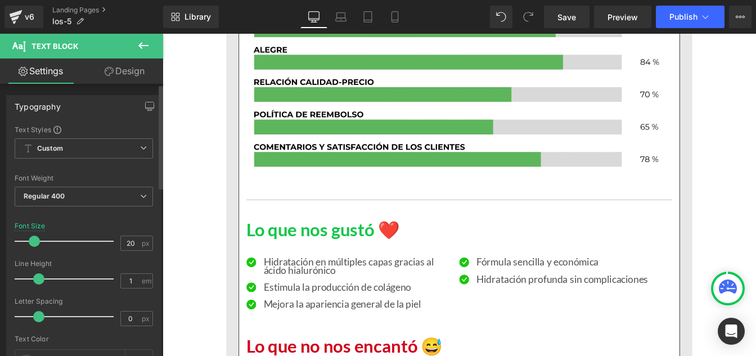
type input "0.9"
click at [34, 275] on span at bounding box center [35, 278] width 11 height 11
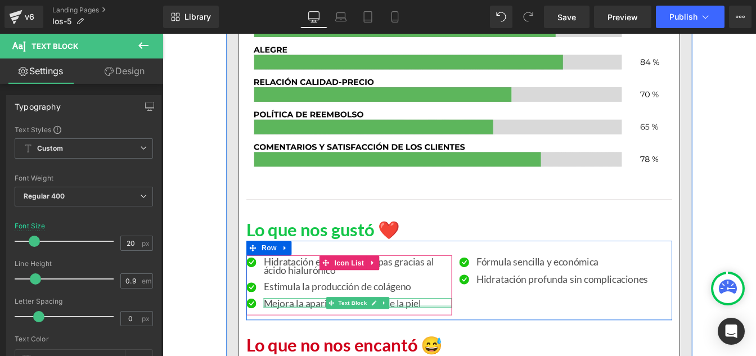
click at [317, 346] on div at bounding box center [387, 347] width 216 height 3
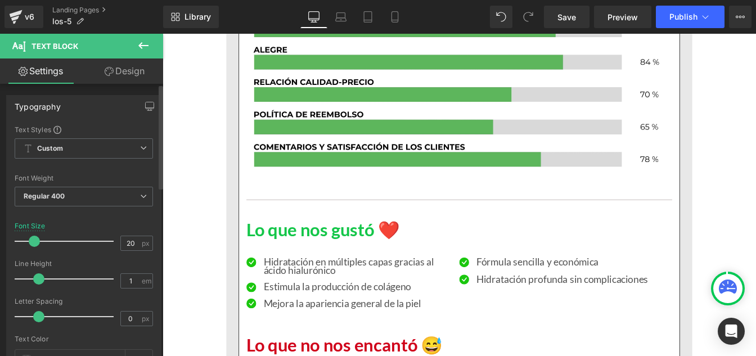
type input "0.9"
click at [34, 277] on span at bounding box center [35, 278] width 11 height 11
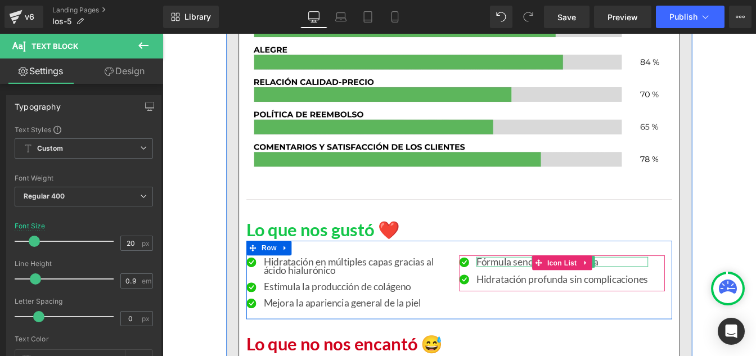
click at [539, 291] on div at bounding box center [621, 291] width 197 height 3
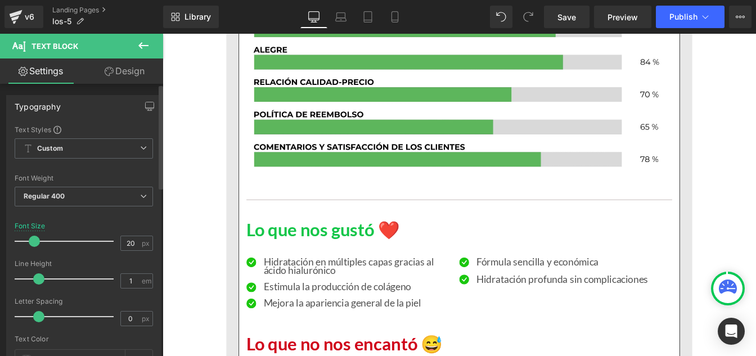
type input "0.9"
click at [34, 279] on span at bounding box center [35, 278] width 11 height 11
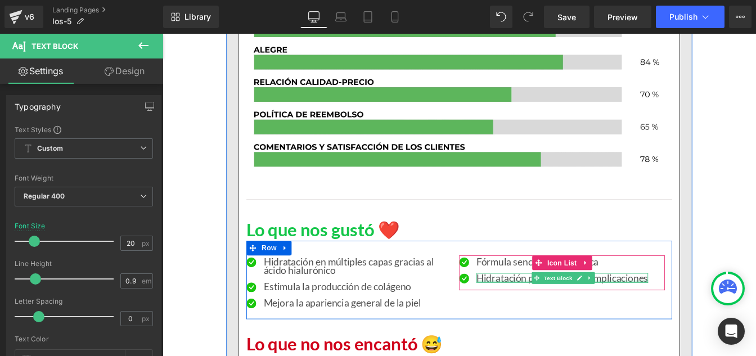
click at [554, 317] on div at bounding box center [621, 318] width 197 height 3
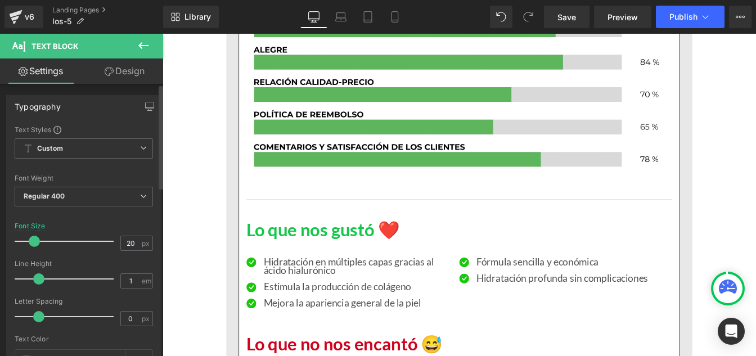
type input "0.9"
click at [36, 278] on span at bounding box center [35, 278] width 11 height 11
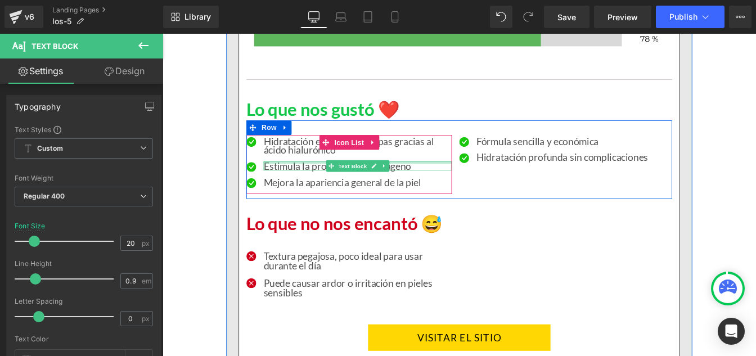
scroll to position [7795, 0]
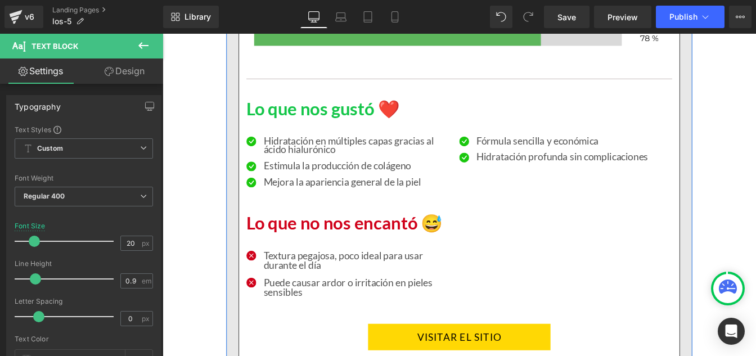
click at [315, 291] on p "Textura pegajosa, poco ideal para usar durante el día" at bounding box center [387, 293] width 216 height 23
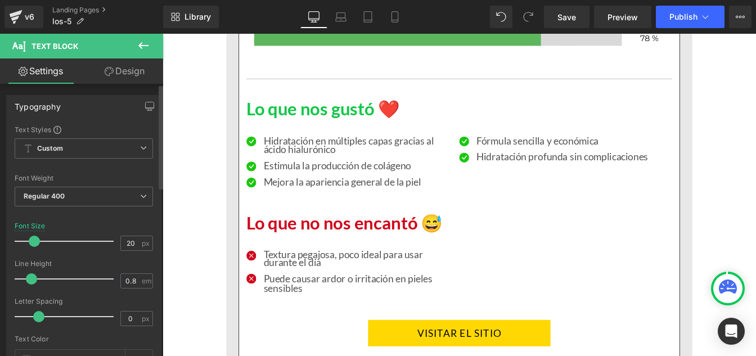
drag, startPoint x: 37, startPoint y: 276, endPoint x: 31, endPoint y: 276, distance: 6.2
click at [31, 276] on span at bounding box center [31, 278] width 11 height 11
type input "0.9"
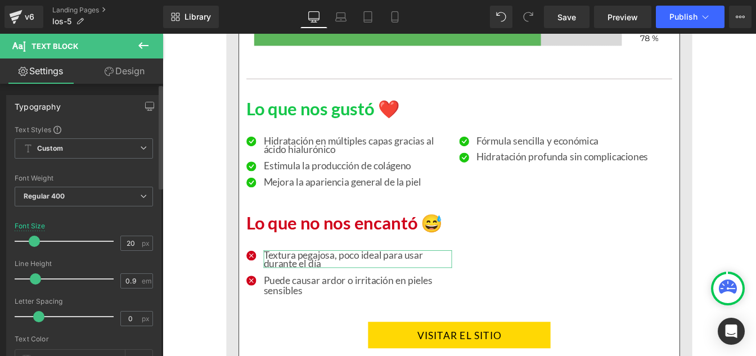
click at [35, 279] on span at bounding box center [35, 278] width 11 height 11
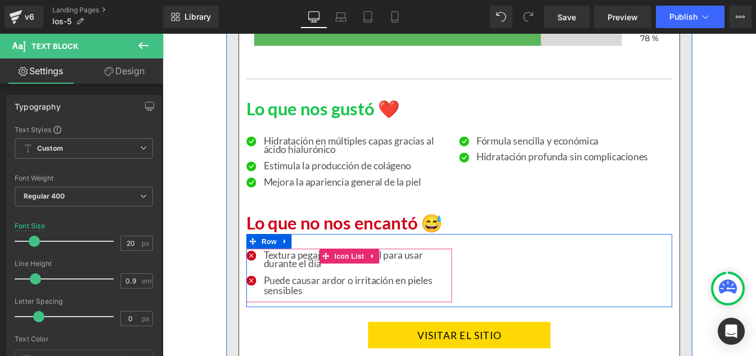
click at [304, 324] on p "Puede causar ardor o irritación en pieles sensibles" at bounding box center [387, 322] width 216 height 23
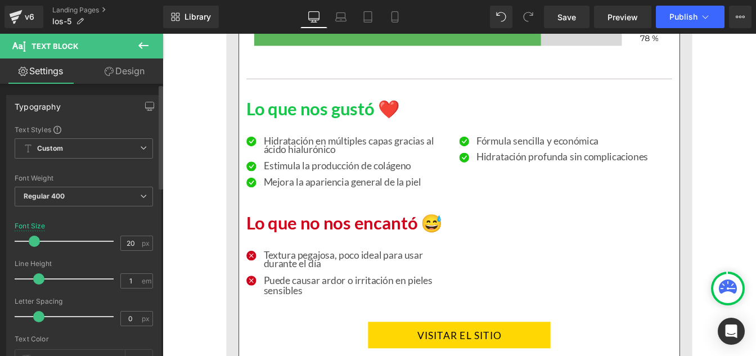
type input "0.9"
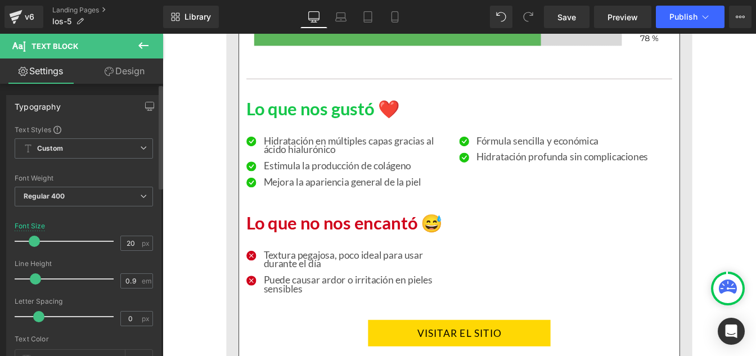
click at [37, 282] on span at bounding box center [35, 278] width 11 height 11
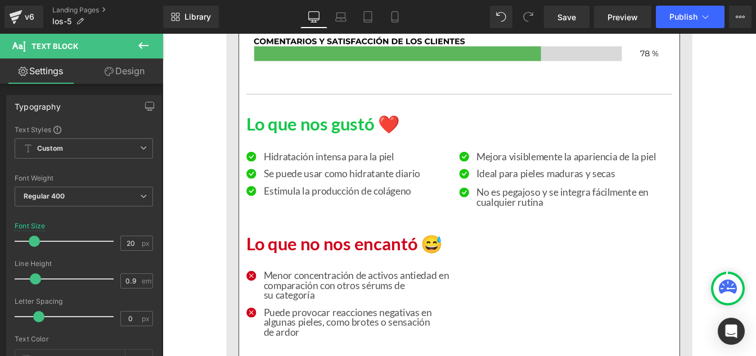
scroll to position [9650, 0]
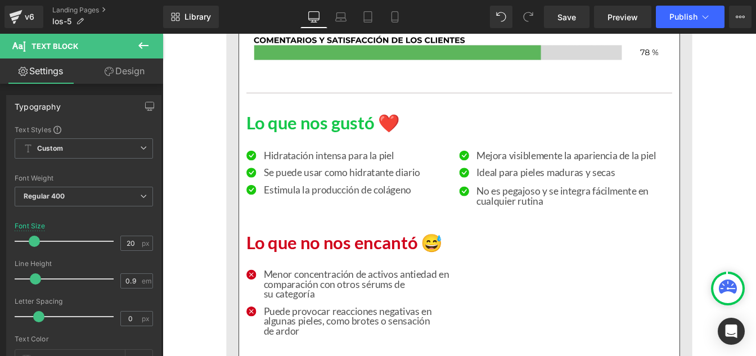
click at [294, 178] on p "Hidratación intensa para la piel" at bounding box center [369, 172] width 180 height 11
type input "0.9"
click at [34, 277] on span at bounding box center [35, 278] width 11 height 11
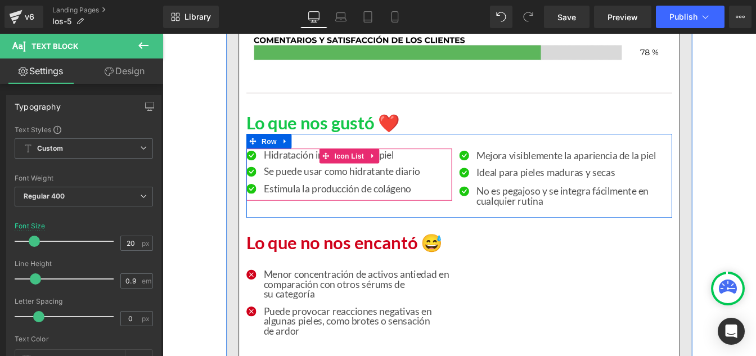
click at [163, 34] on div at bounding box center [163, 34] width 0 height 0
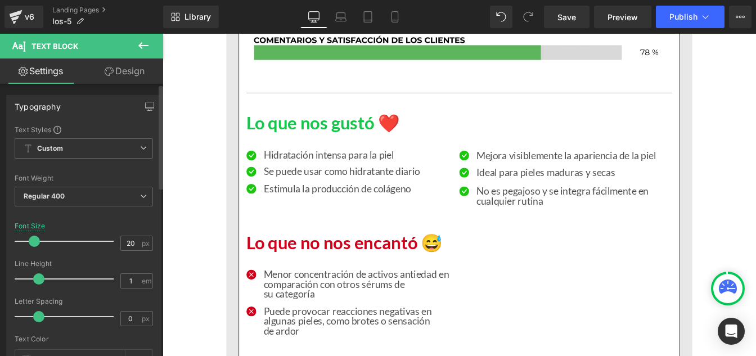
type input "0.9"
click at [37, 276] on span at bounding box center [35, 278] width 11 height 11
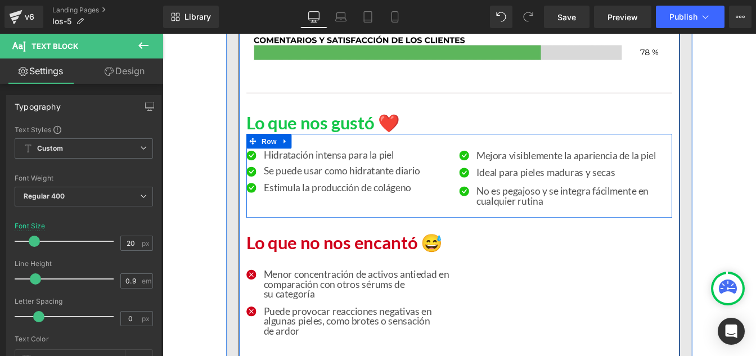
click at [163, 34] on div at bounding box center [163, 34] width 0 height 0
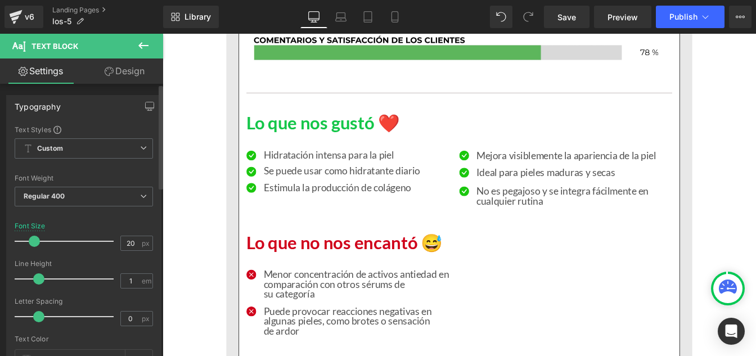
type input "0.9"
click at [37, 276] on span at bounding box center [35, 278] width 11 height 11
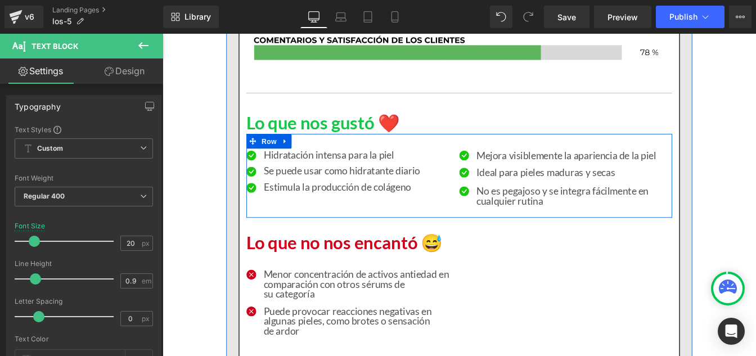
click at [558, 178] on p "Mejora visiblemente la apariencia de la piel" at bounding box center [626, 172] width 206 height 11
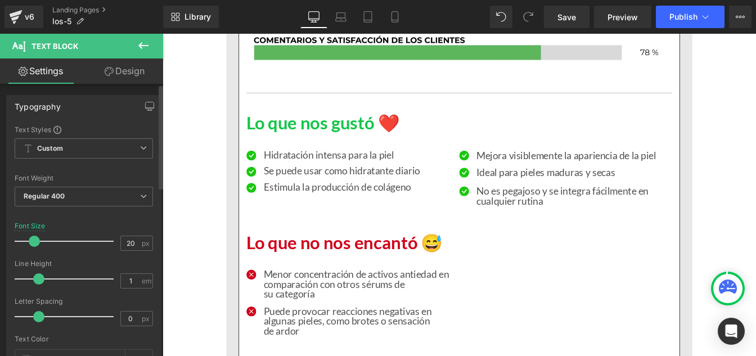
type input "0.9"
click at [37, 274] on span at bounding box center [35, 278] width 11 height 11
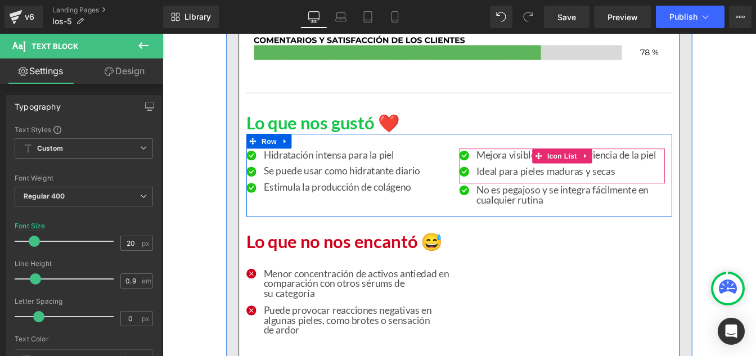
click at [163, 34] on div at bounding box center [163, 34] width 0 height 0
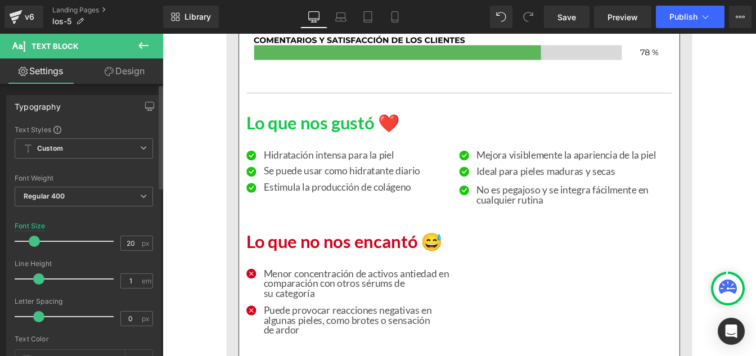
type input "0.9"
click at [36, 279] on span at bounding box center [35, 278] width 11 height 11
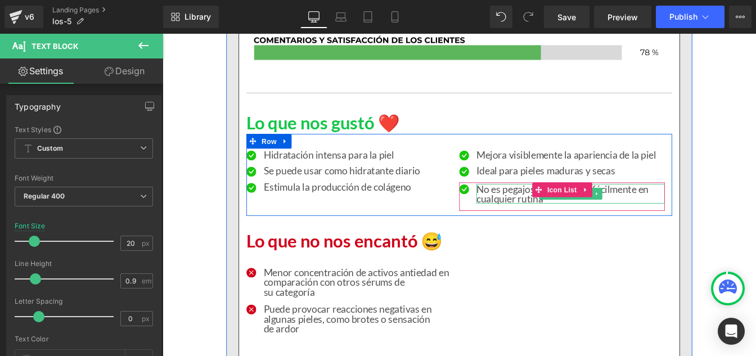
click at [559, 228] on p "No es pegajoso y se integra fácilmente en cualquier rutina" at bounding box center [631, 217] width 216 height 23
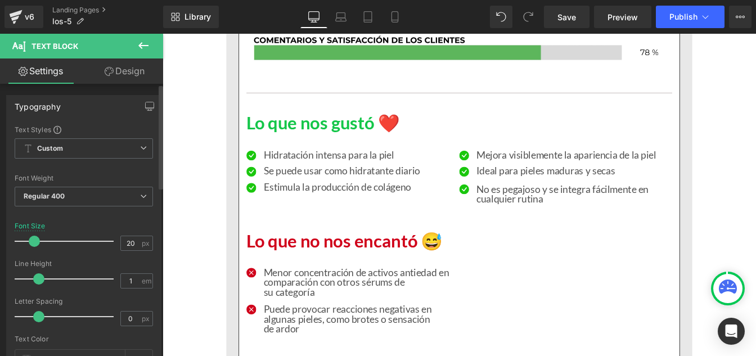
type input "0.9"
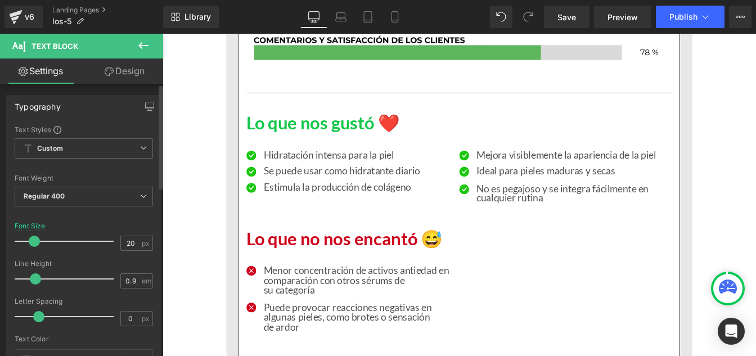
click at [33, 279] on span at bounding box center [35, 278] width 11 height 11
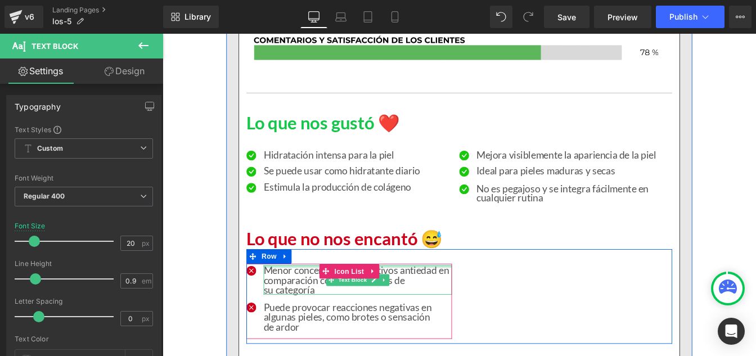
click at [306, 330] on p "Menor concentración de activos antiedad en comparación con otros sérums de su c…" at bounding box center [387, 316] width 216 height 34
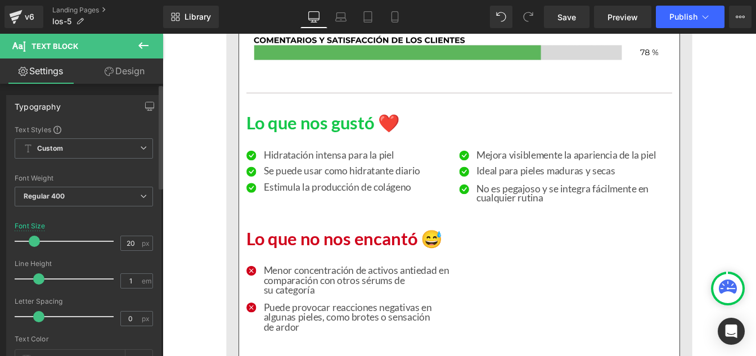
type input "0.9"
click at [34, 283] on span at bounding box center [35, 278] width 11 height 11
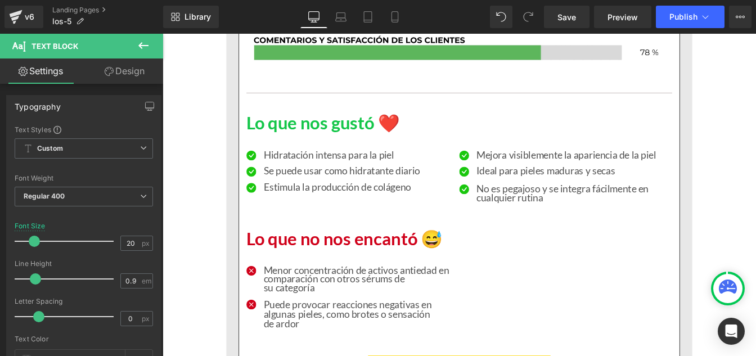
click at [307, 356] on p "Puede provocar reacciones negativas en algunas pieles, como brotes o sensación …" at bounding box center [387, 355] width 216 height 34
type input "0.9"
click at [37, 280] on span at bounding box center [35, 278] width 11 height 11
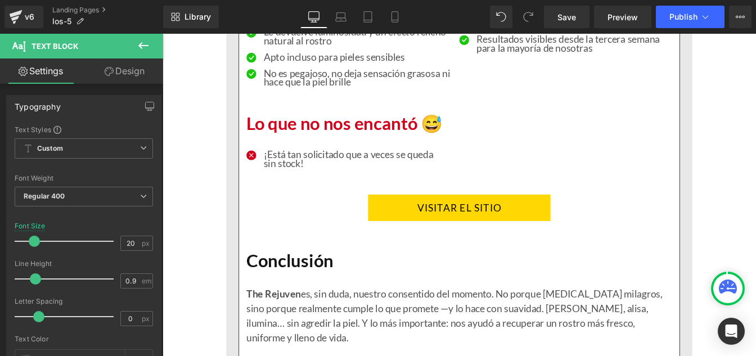
scroll to position [2295, 0]
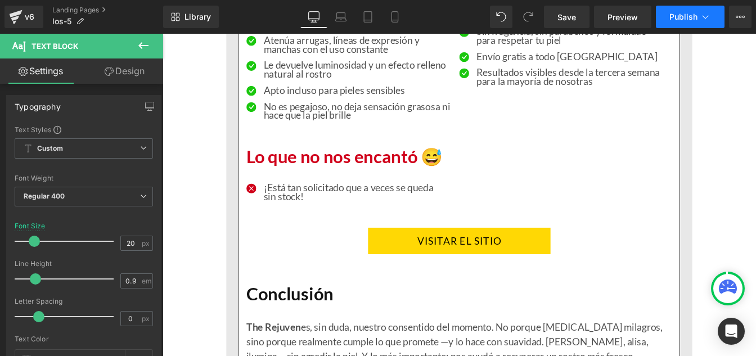
click at [681, 23] on button "Publish" at bounding box center [690, 17] width 69 height 23
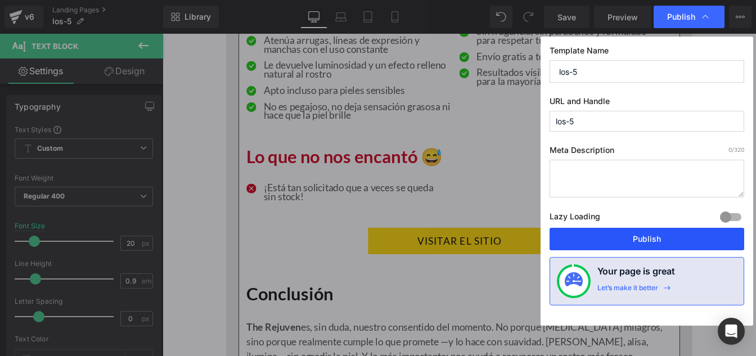
click at [625, 241] on button "Publish" at bounding box center [647, 239] width 195 height 23
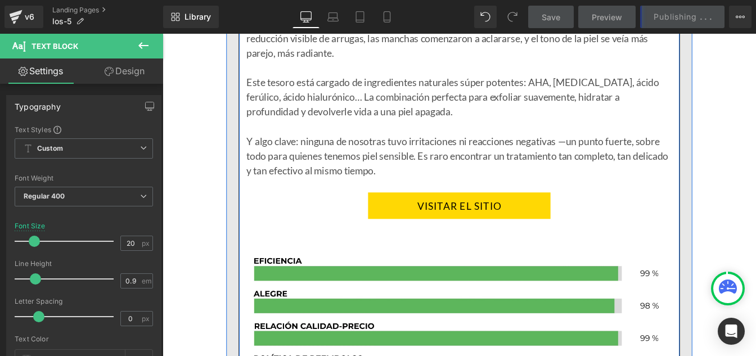
scroll to position [1732, 0]
